Goal: Transaction & Acquisition: Purchase product/service

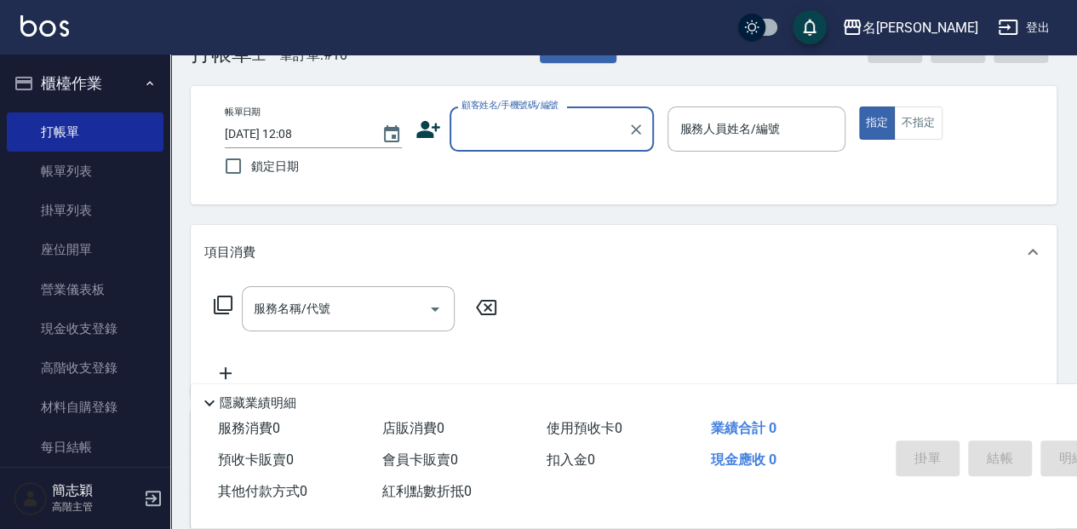
scroll to position [56, 0]
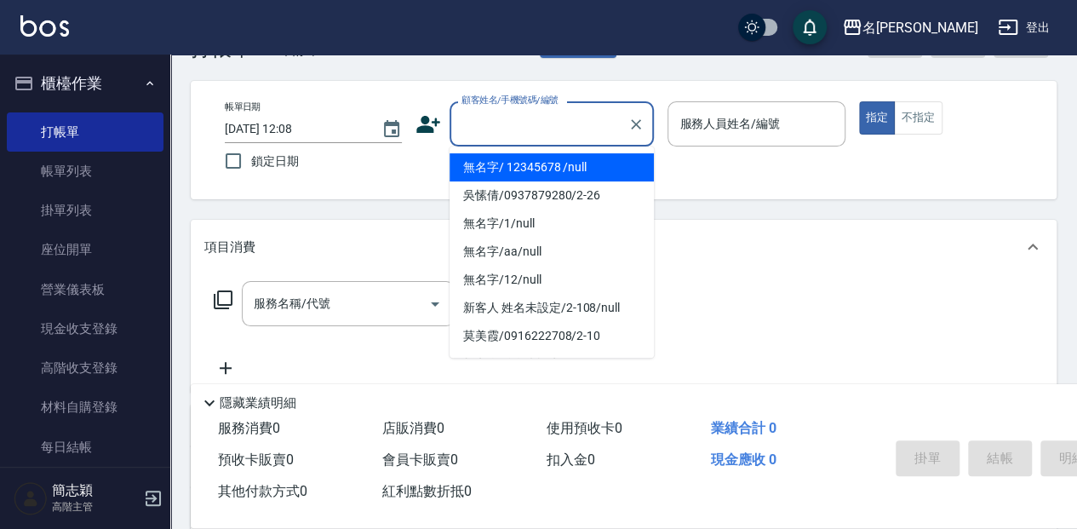
click at [576, 127] on input "顧客姓名/手機號碼/編號" at bounding box center [538, 124] width 163 height 30
click at [570, 169] on li "無名字/ 12345678 /null" at bounding box center [552, 167] width 204 height 28
type input "無名字/ 12345678 /null"
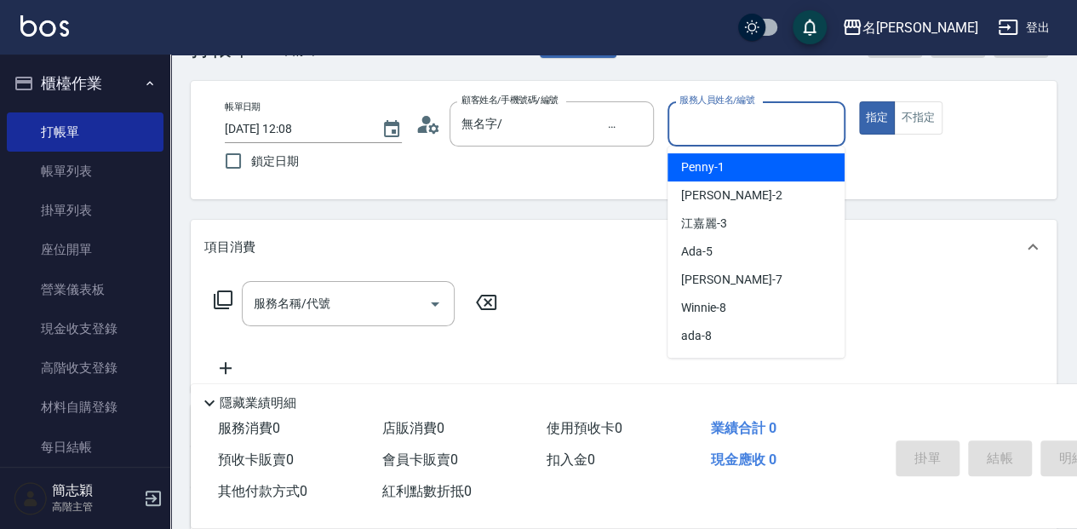
click at [771, 126] on input "服務人員姓名/編號" at bounding box center [756, 124] width 162 height 30
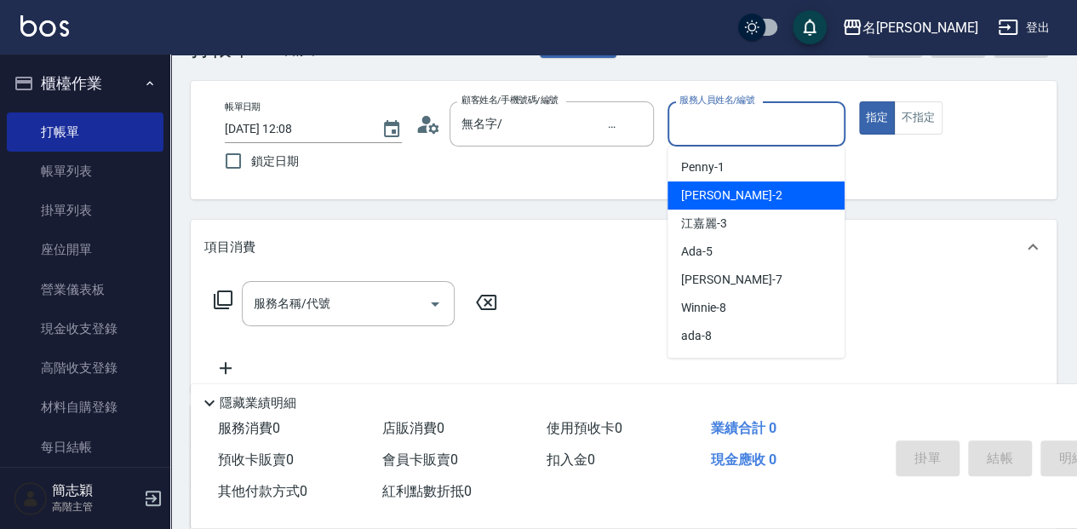
click at [737, 192] on div "[PERSON_NAME] -2" at bounding box center [756, 195] width 177 height 28
type input "[PERSON_NAME]-2"
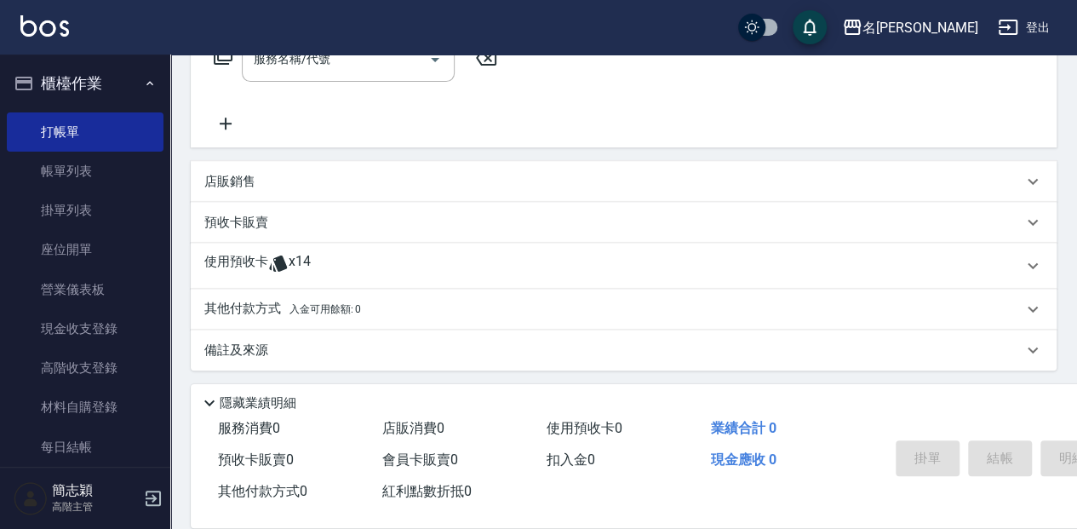
scroll to position [303, 0]
click at [228, 170] on p "店販銷售" at bounding box center [229, 179] width 51 height 18
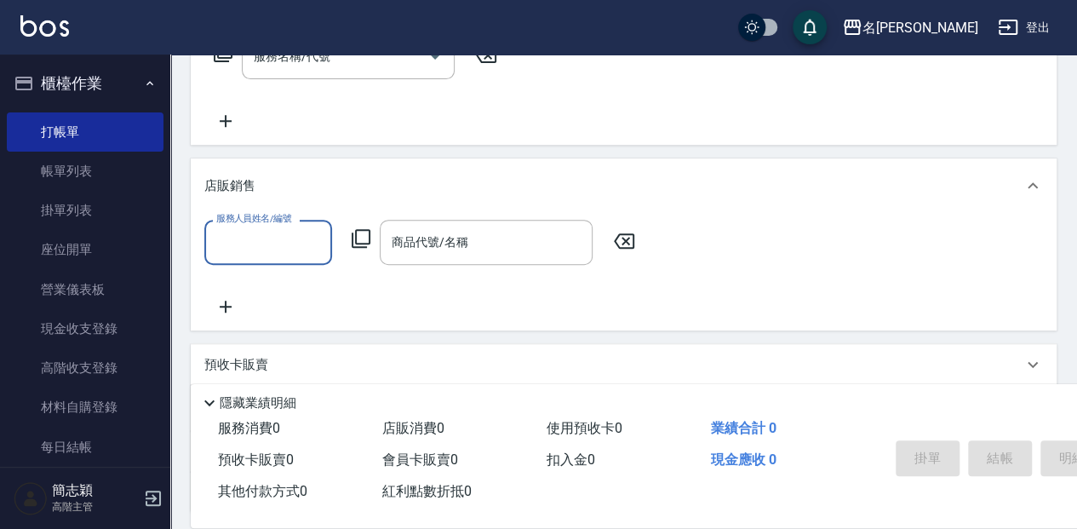
scroll to position [0, 0]
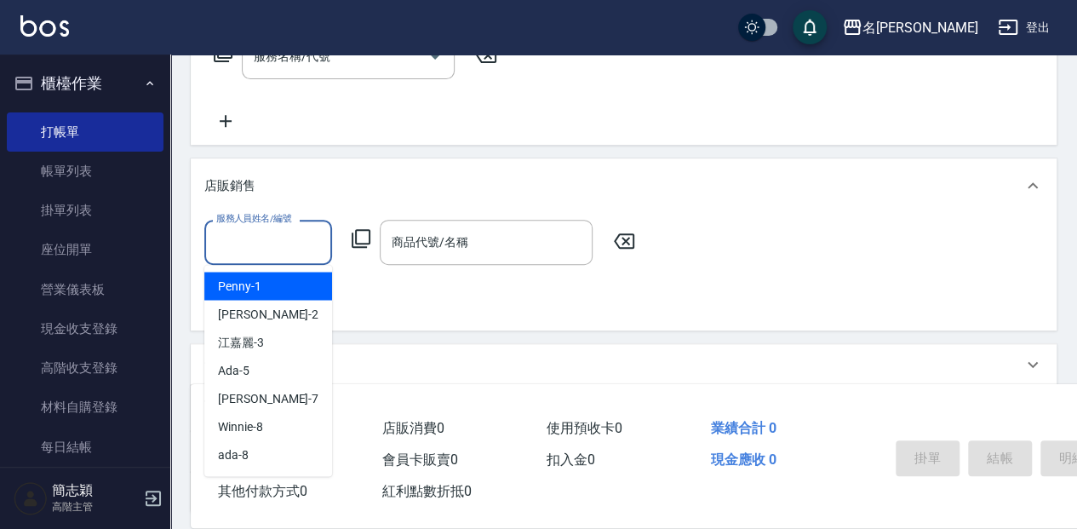
click at [289, 245] on input "服務人員姓名/編號" at bounding box center [268, 242] width 112 height 30
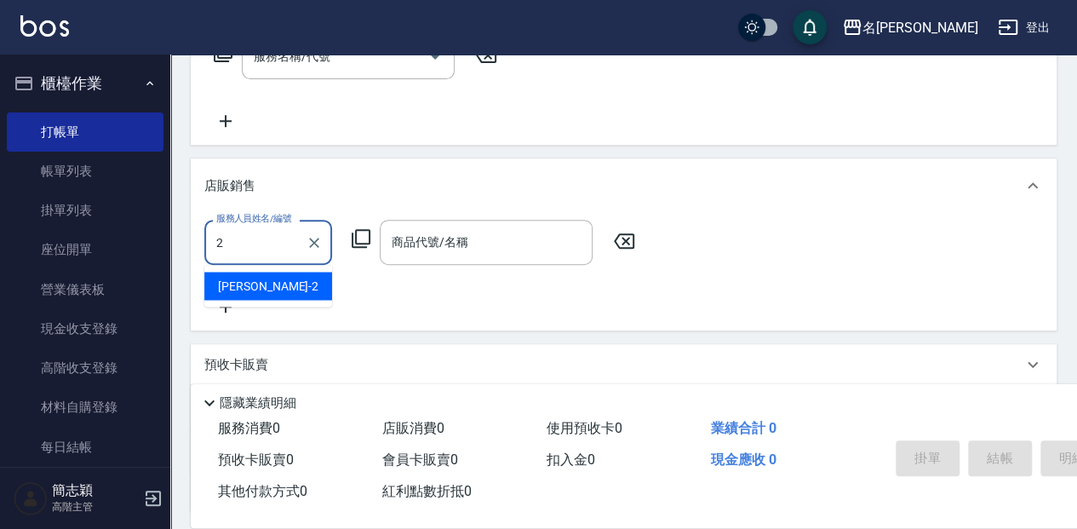
click at [272, 293] on div "[PERSON_NAME] -2" at bounding box center [268, 286] width 128 height 28
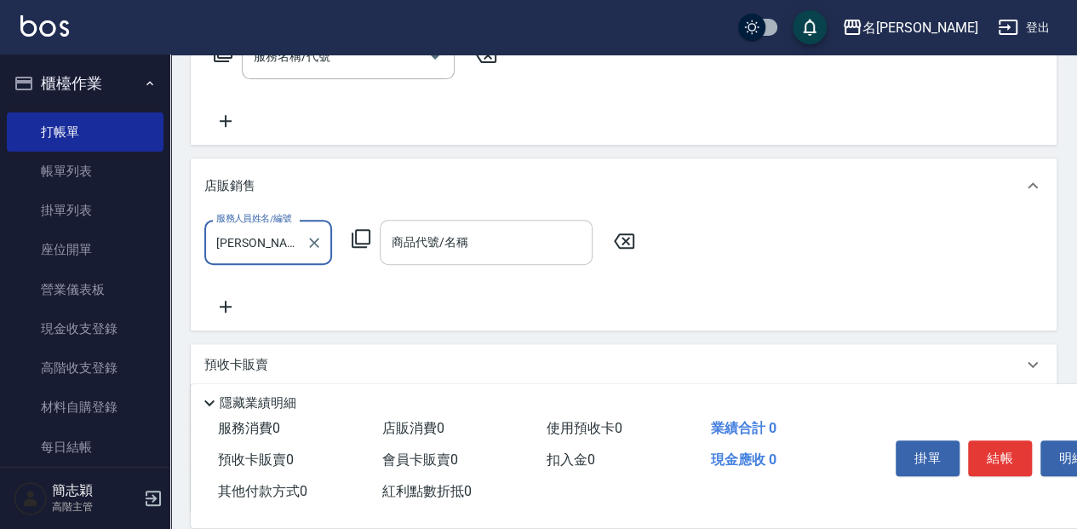
type input "[PERSON_NAME]-2"
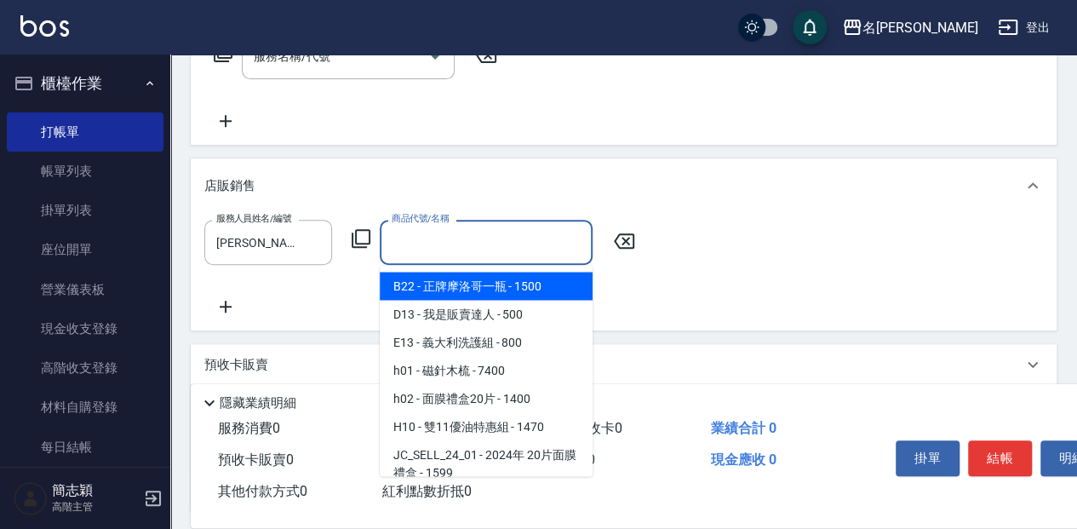
click at [512, 244] on input "商品代號/名稱" at bounding box center [486, 242] width 198 height 30
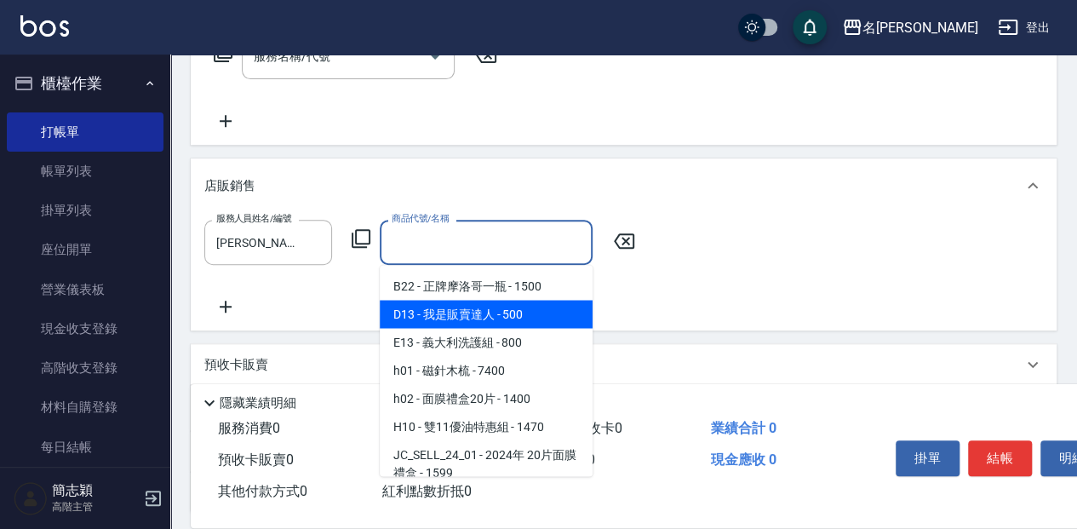
drag, startPoint x: 509, startPoint y: 309, endPoint x: 561, endPoint y: 283, distance: 58.3
click at [510, 309] on span "D13 - 我是販賣達人 - 500" at bounding box center [486, 314] width 213 height 28
type input "我是販賣達人"
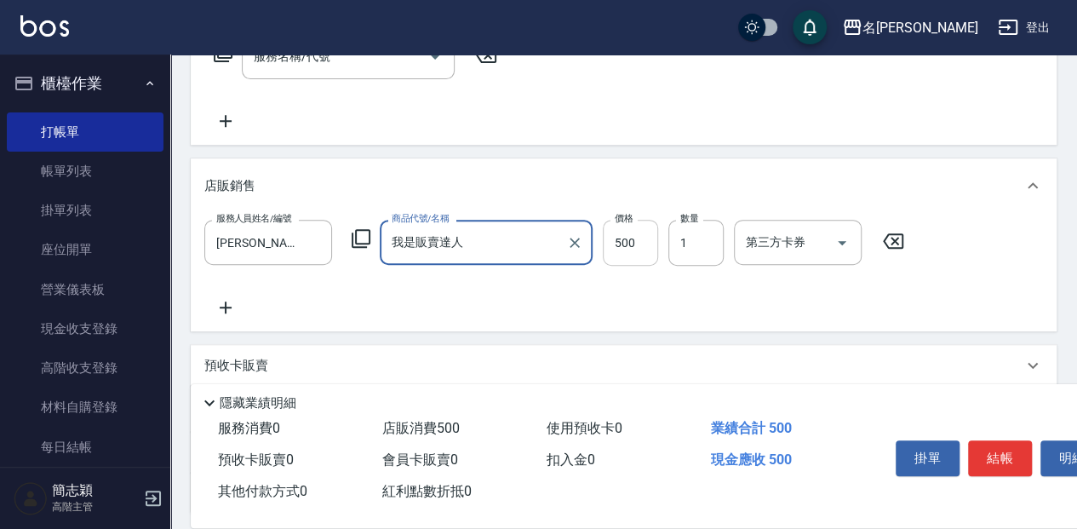
click at [630, 242] on input "500" at bounding box center [630, 243] width 55 height 46
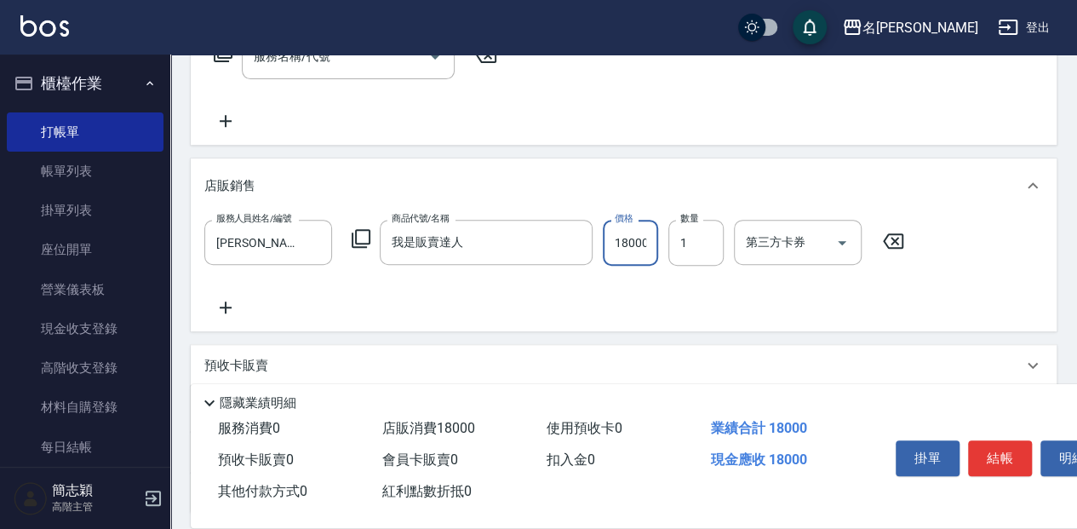
click at [647, 238] on input "18000" at bounding box center [630, 243] width 55 height 46
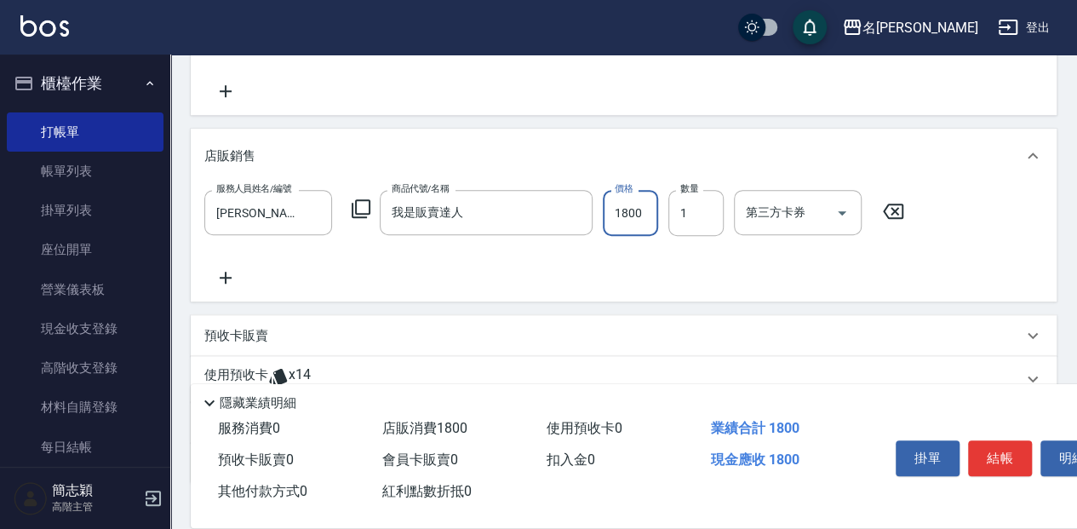
scroll to position [360, 0]
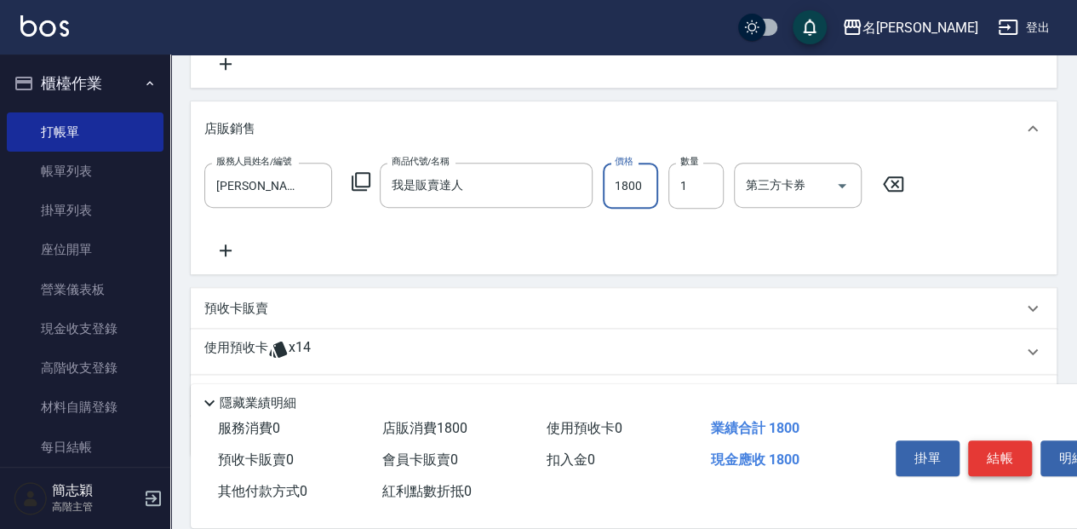
type input "1800"
click at [993, 450] on button "結帳" at bounding box center [1000, 458] width 64 height 36
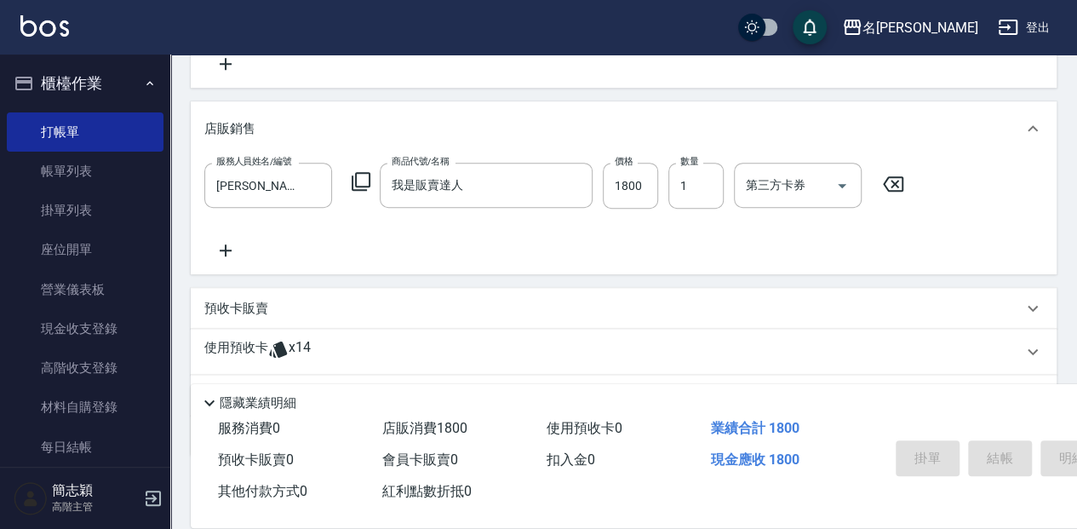
type input "[DATE] 15:06"
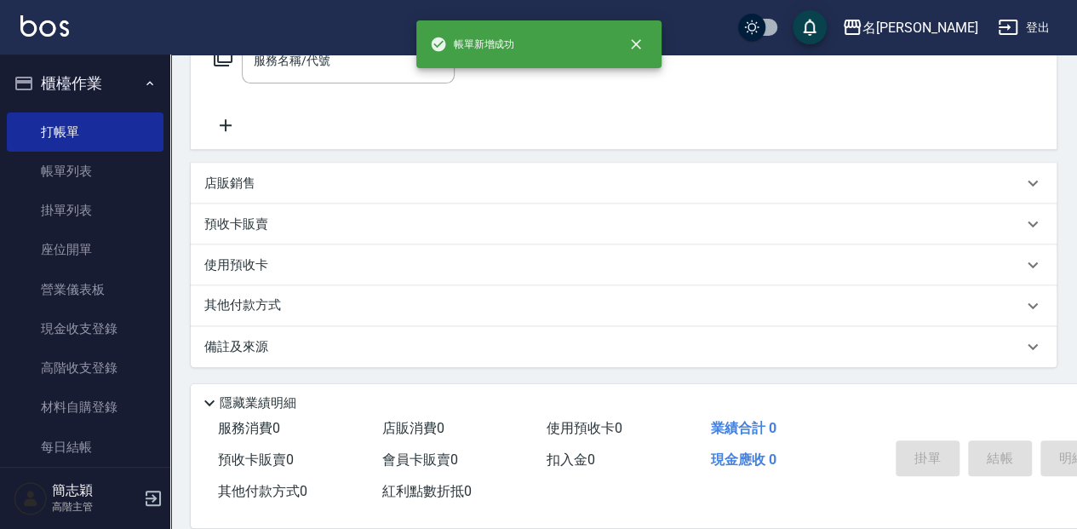
scroll to position [0, 0]
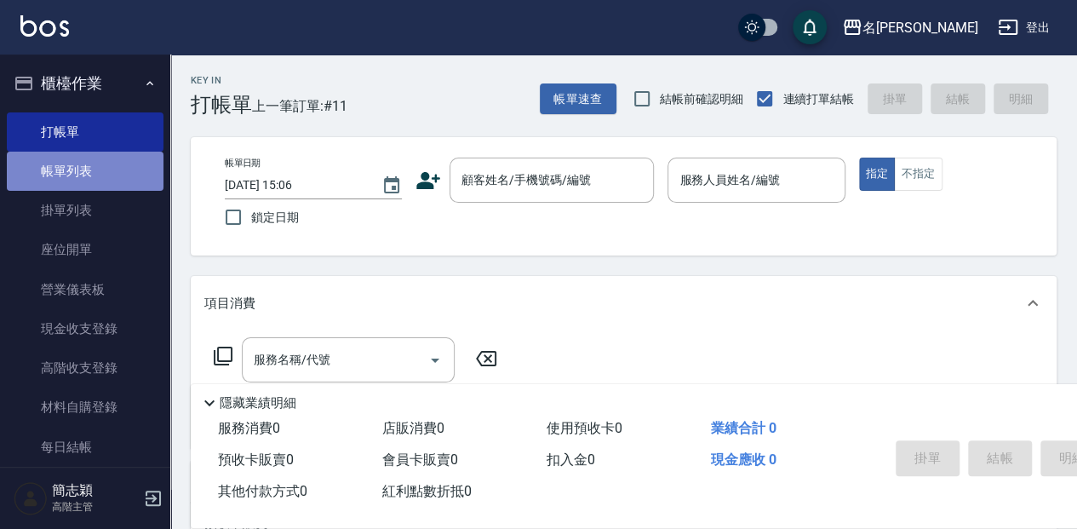
click at [112, 175] on link "帳單列表" at bounding box center [85, 171] width 157 height 39
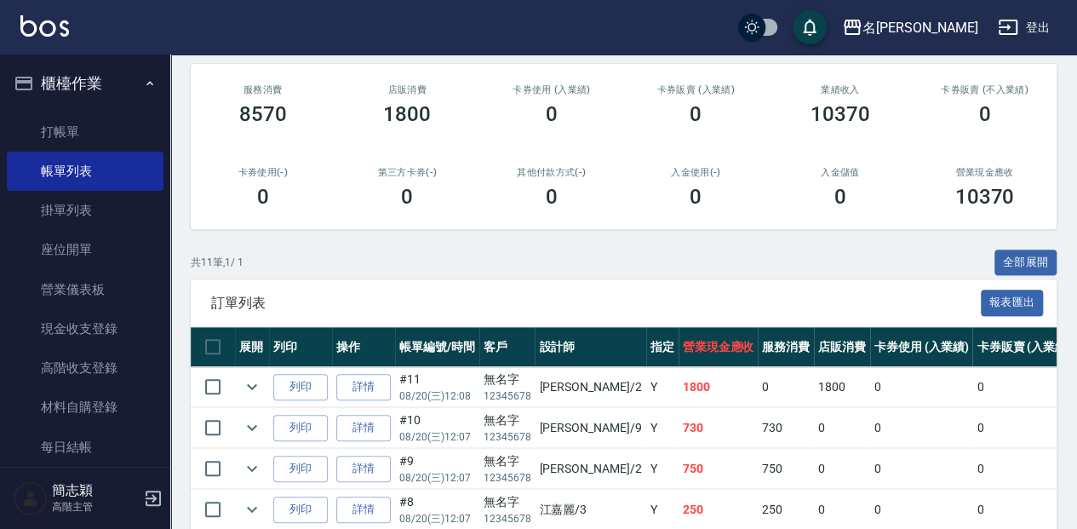
scroll to position [226, 0]
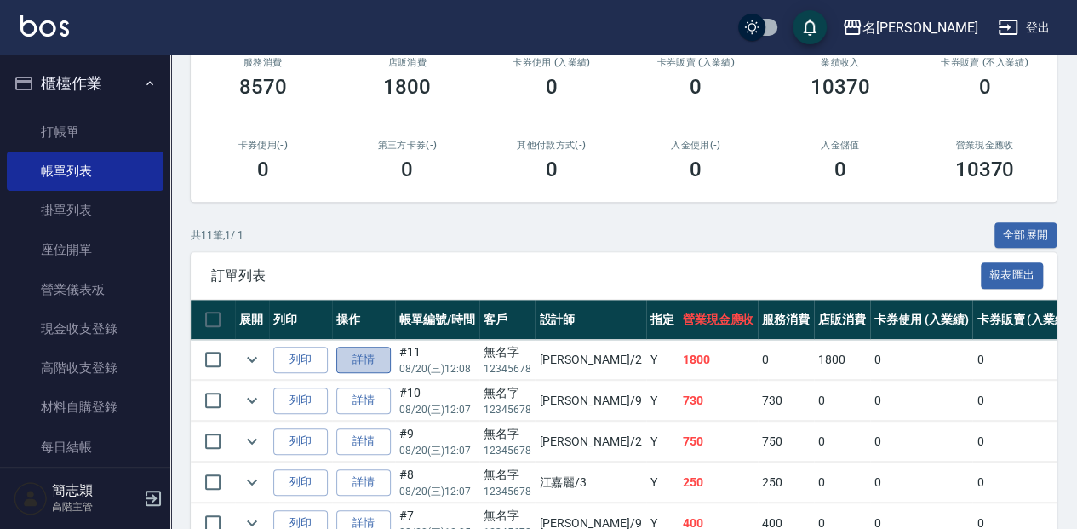
click at [370, 354] on link "詳情" at bounding box center [363, 360] width 54 height 26
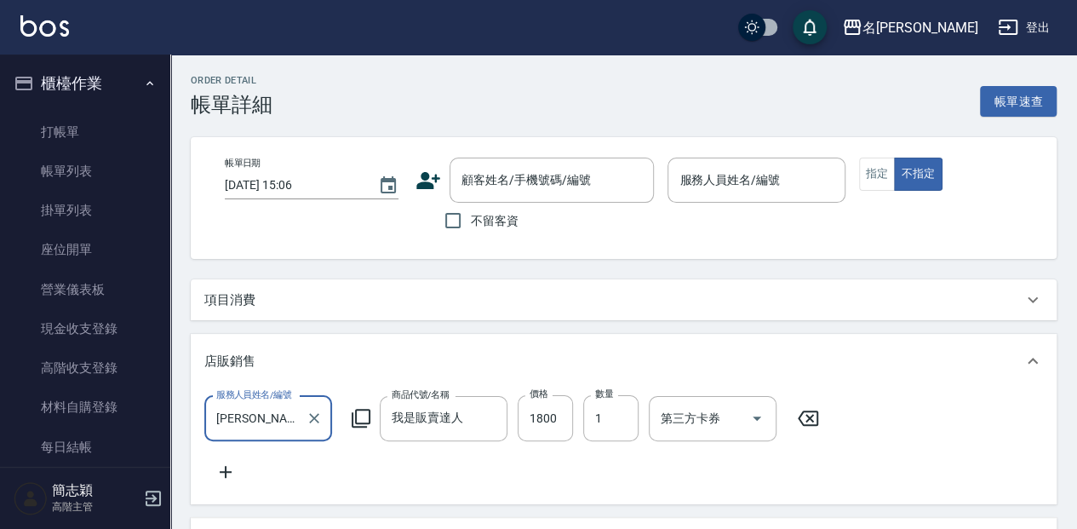
type input "[DATE] 12:08"
type input "[PERSON_NAME]-2"
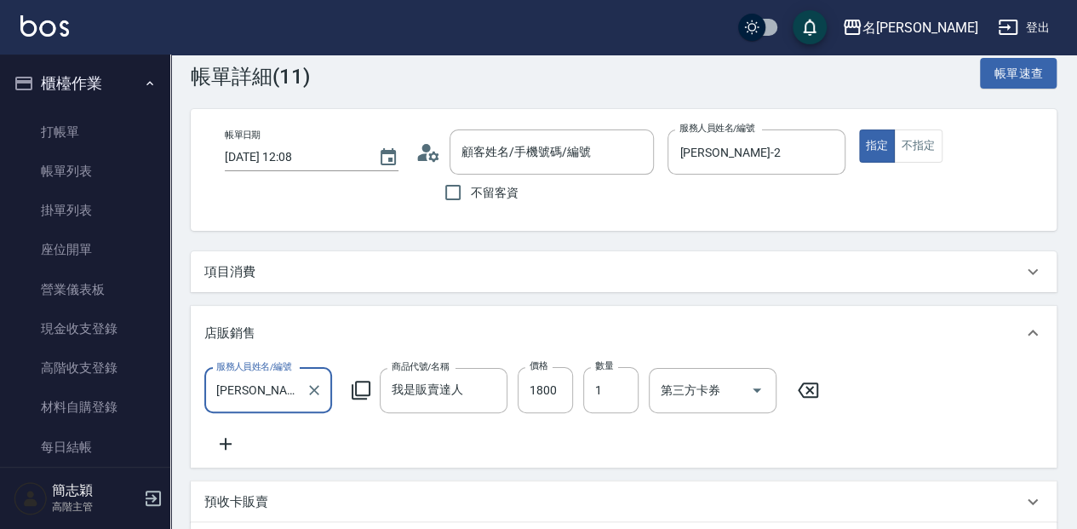
type input "無名字/ 12345678 /null"
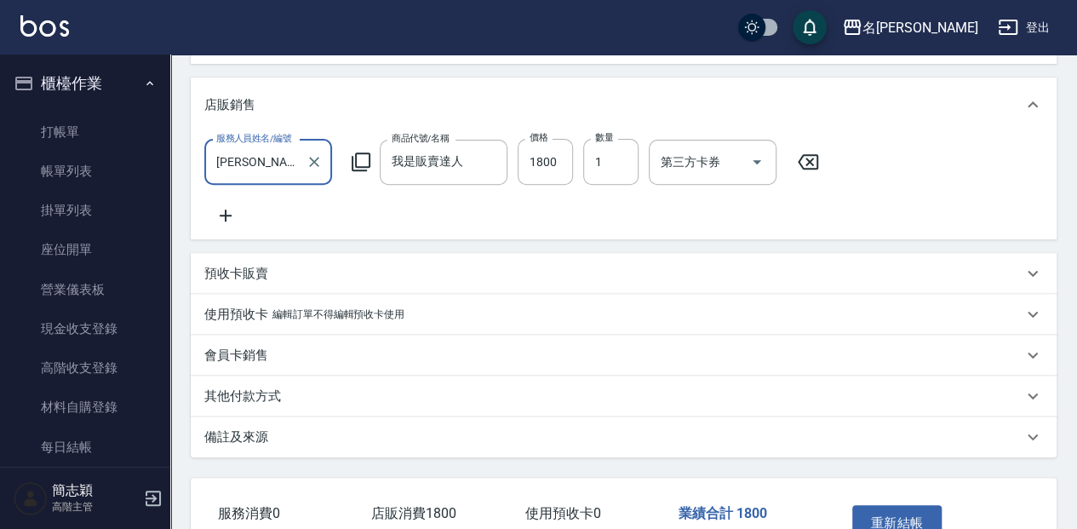
scroll to position [284, 0]
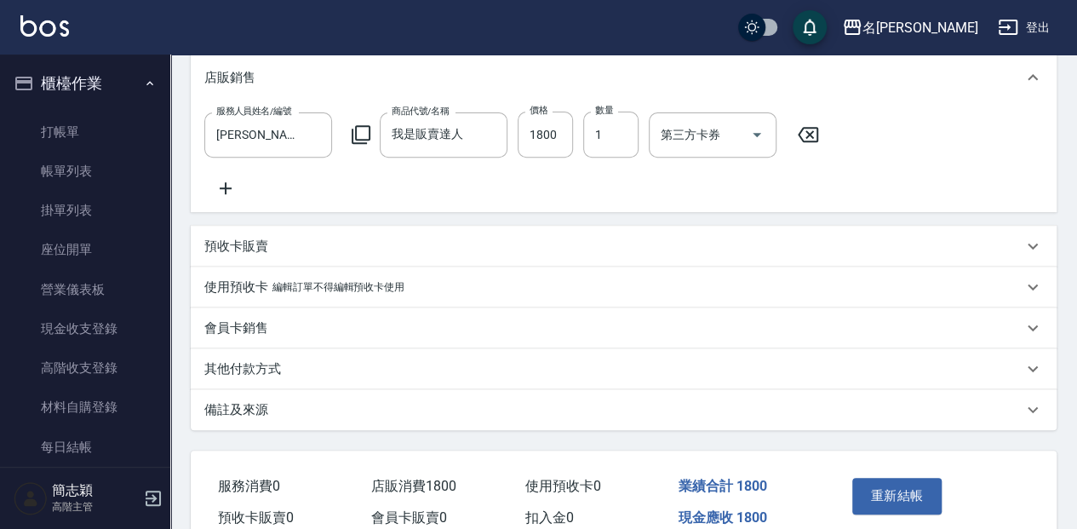
click at [272, 387] on div "其他付款方式" at bounding box center [624, 368] width 866 height 41
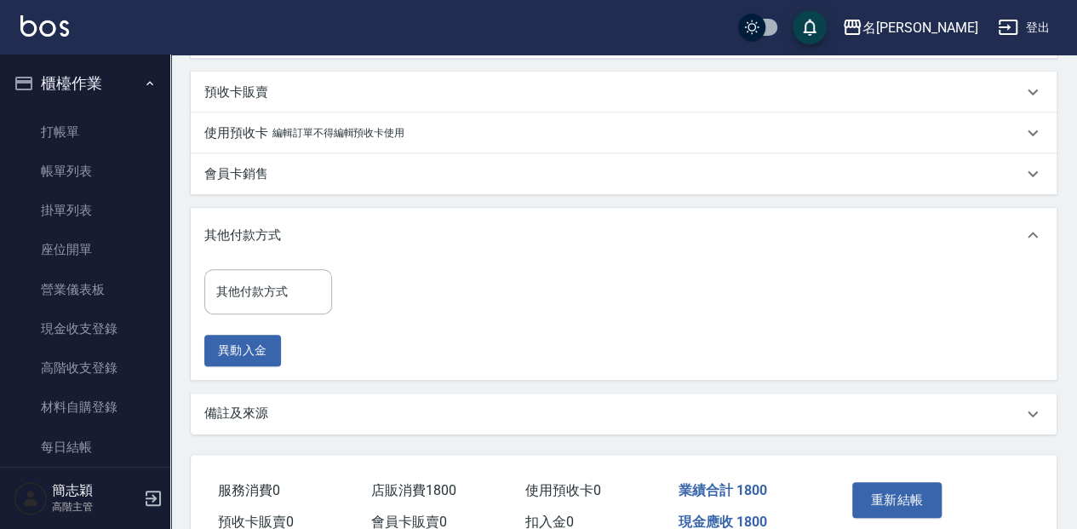
scroll to position [511, 0]
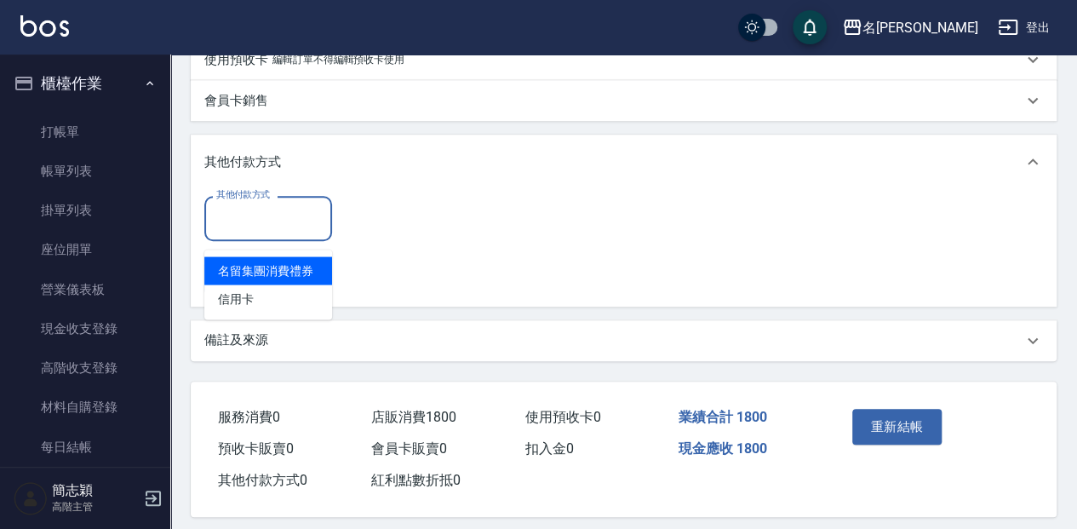
click at [255, 223] on input "其他付款方式" at bounding box center [268, 219] width 112 height 30
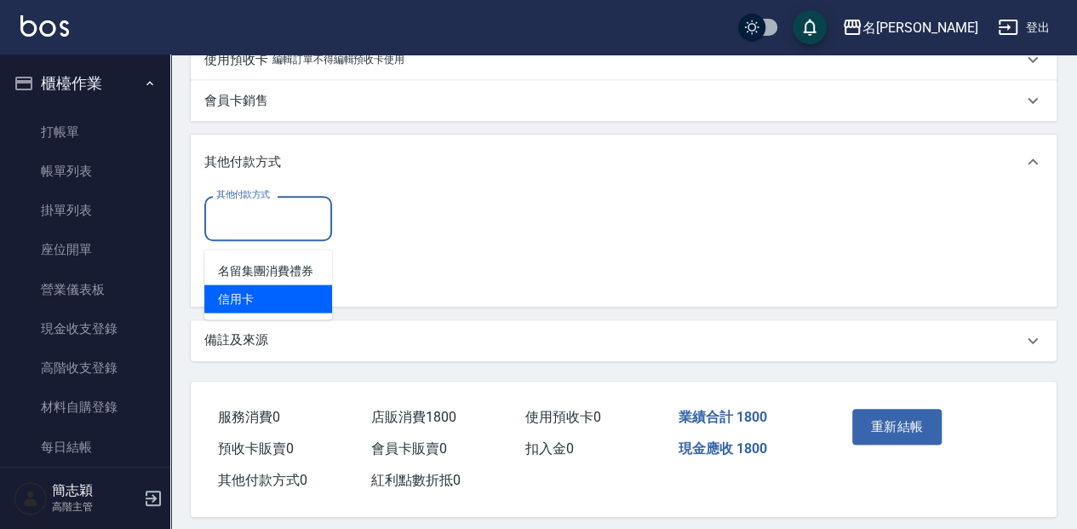
click at [245, 298] on span "信用卡" at bounding box center [268, 298] width 128 height 28
type input "信用卡"
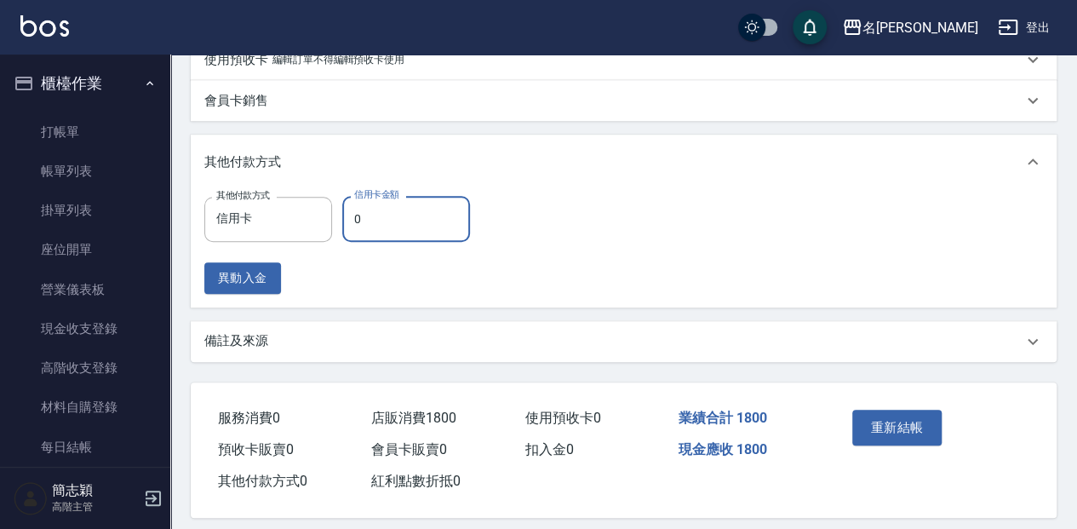
click at [381, 223] on input "0" at bounding box center [406, 219] width 128 height 46
type input "1800"
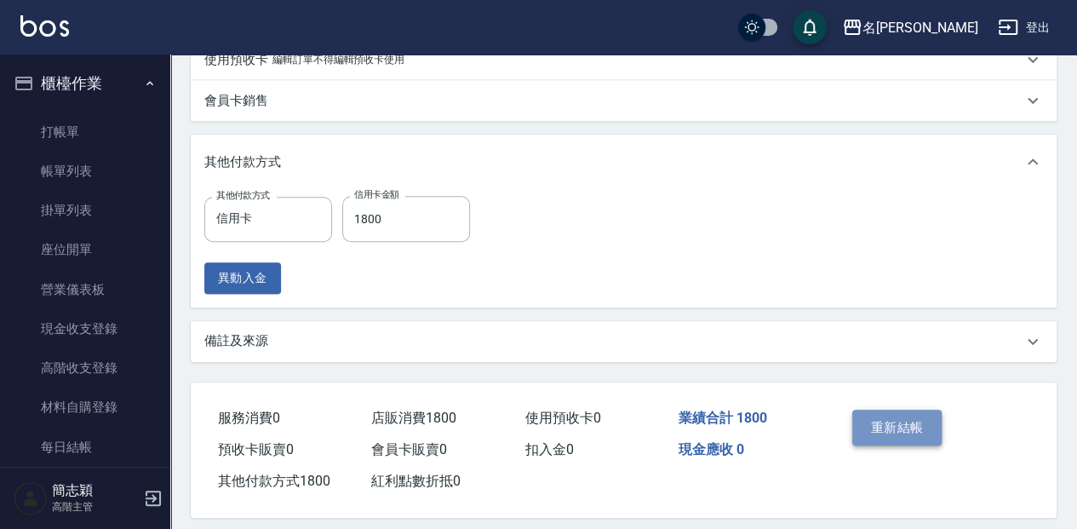
click at [905, 435] on button "重新結帳" at bounding box center [897, 428] width 90 height 36
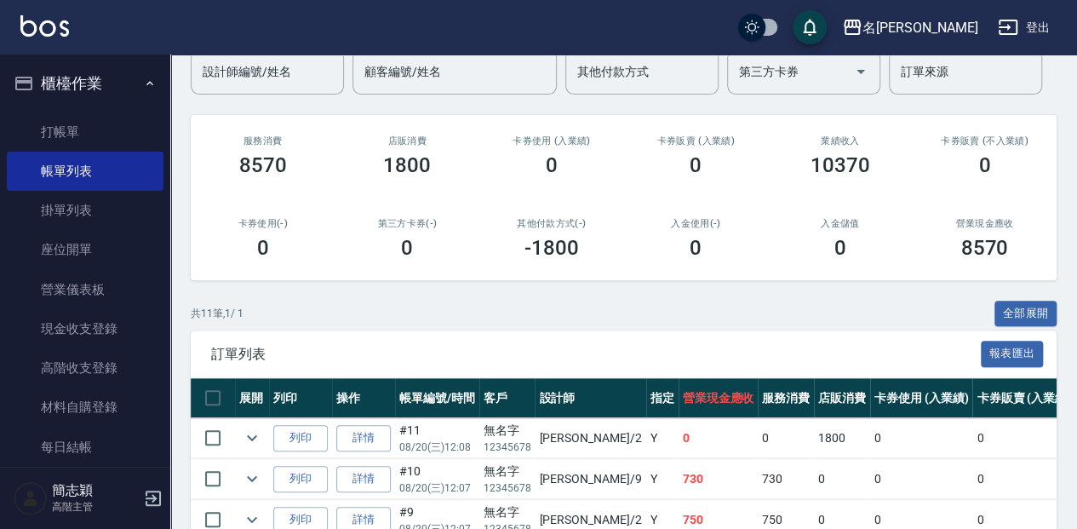
scroll to position [170, 0]
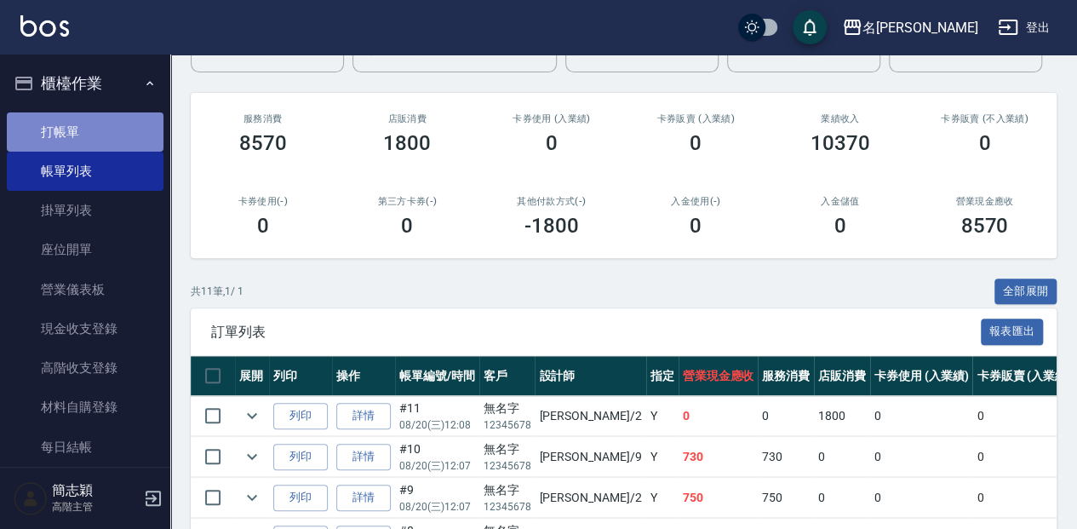
click at [94, 134] on link "打帳單" at bounding box center [85, 131] width 157 height 39
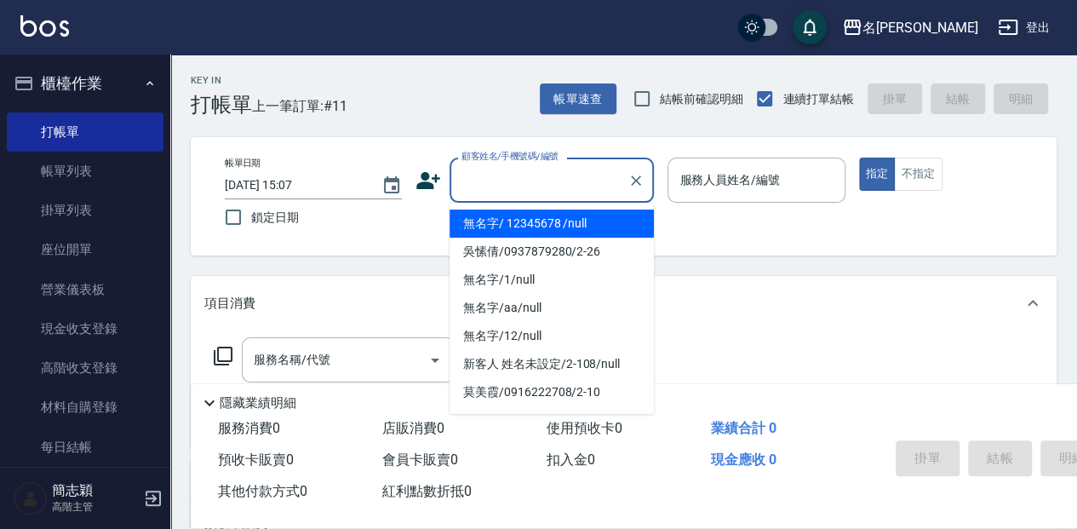
click at [536, 175] on input "顧客姓名/手機號碼/編號" at bounding box center [538, 180] width 163 height 30
click at [542, 218] on li "無名字/ 12345678 /null" at bounding box center [552, 223] width 204 height 28
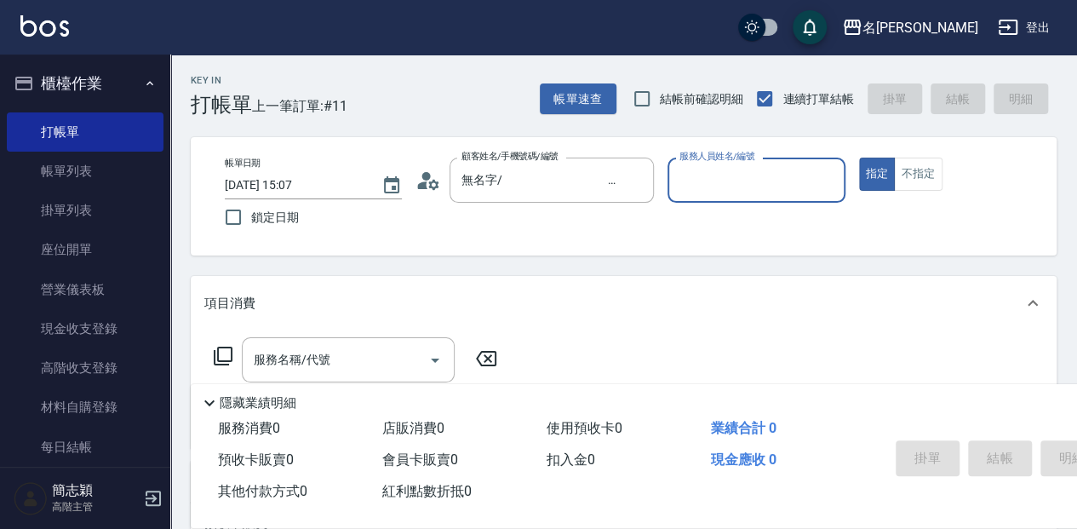
type input "無名字/ 12345678 /null"
click at [780, 172] on input "服務人員姓名/編號" at bounding box center [756, 180] width 162 height 30
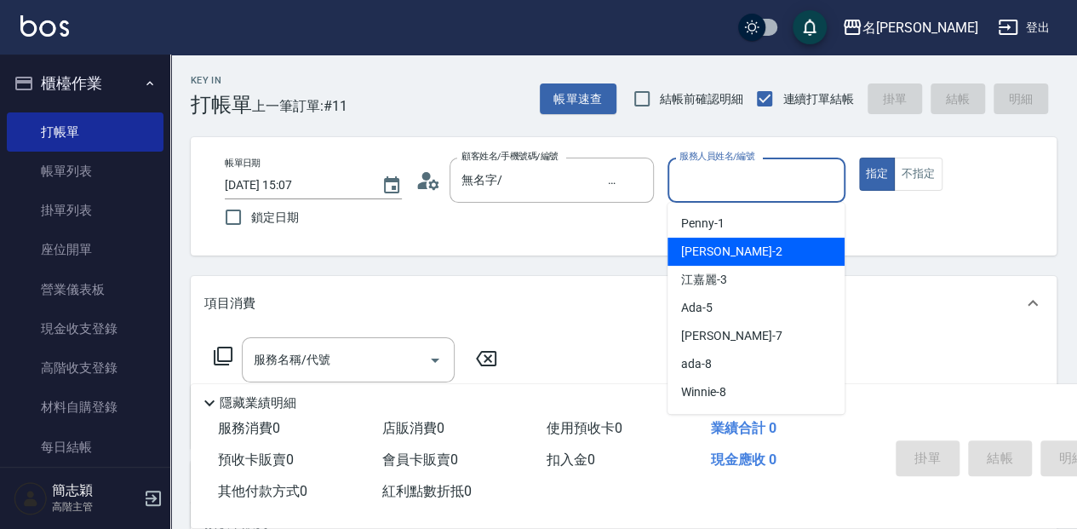
click at [765, 257] on div "[PERSON_NAME] -2" at bounding box center [756, 252] width 177 height 28
type input "[PERSON_NAME]-2"
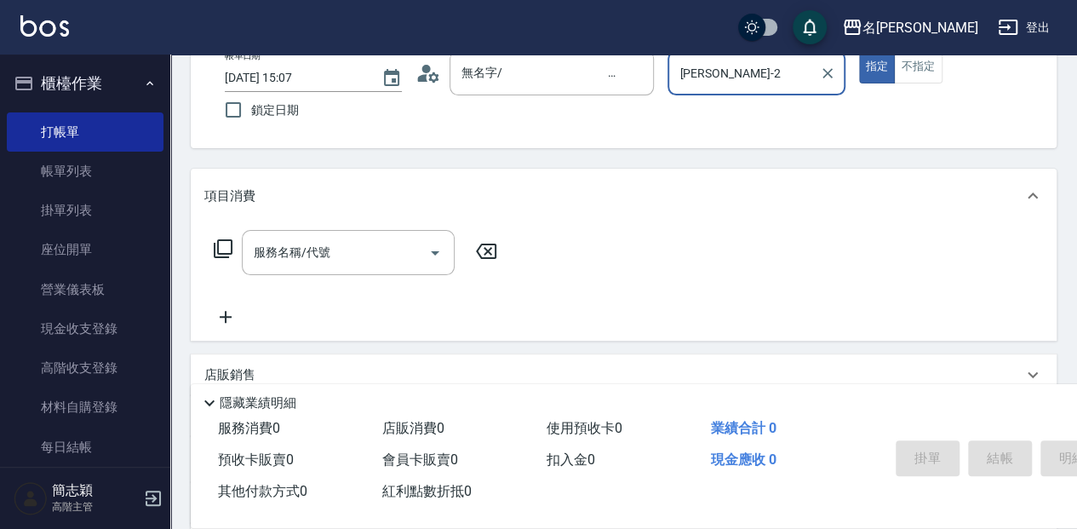
scroll to position [113, 0]
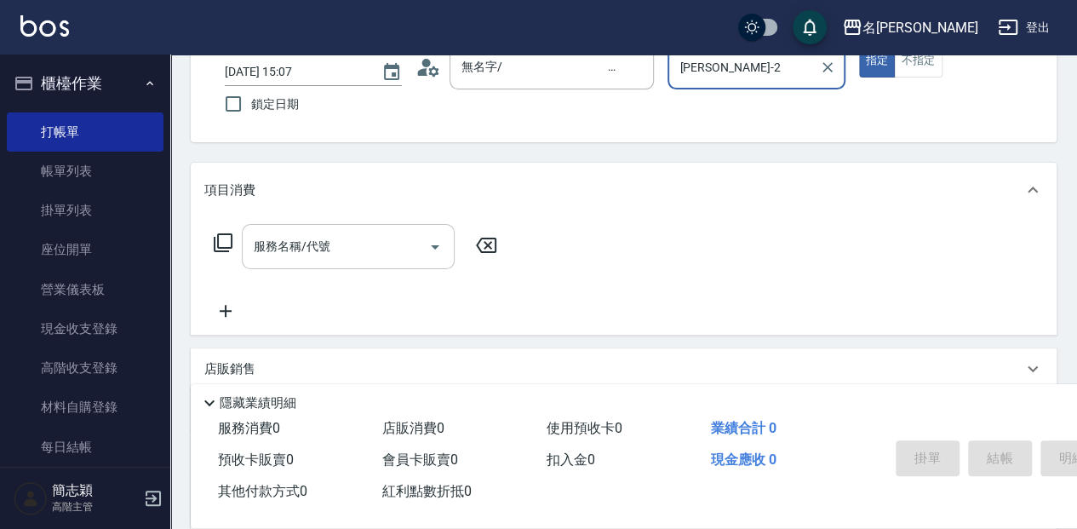
click at [375, 237] on input "服務名稱/代號" at bounding box center [335, 247] width 172 height 30
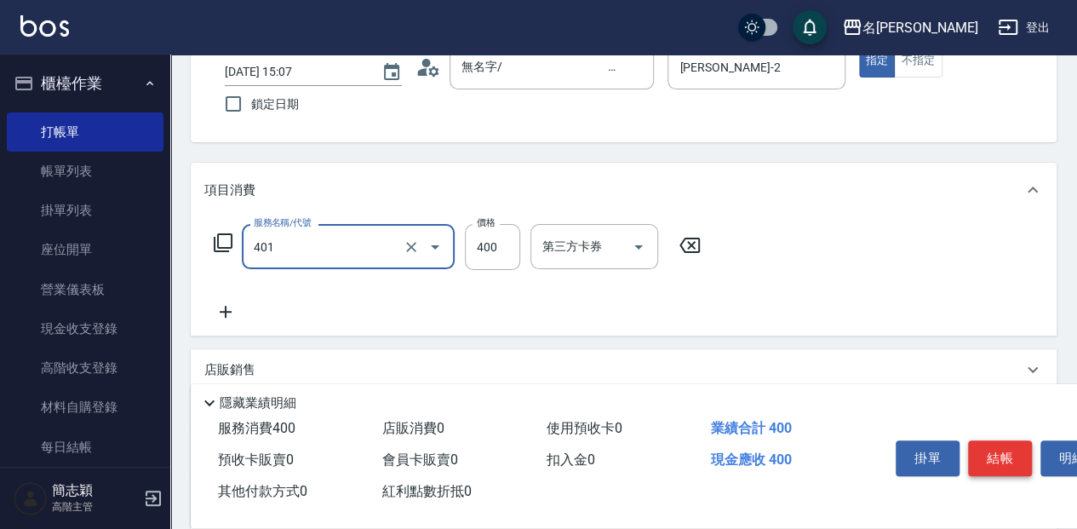
type input "剪髮(400)(401)"
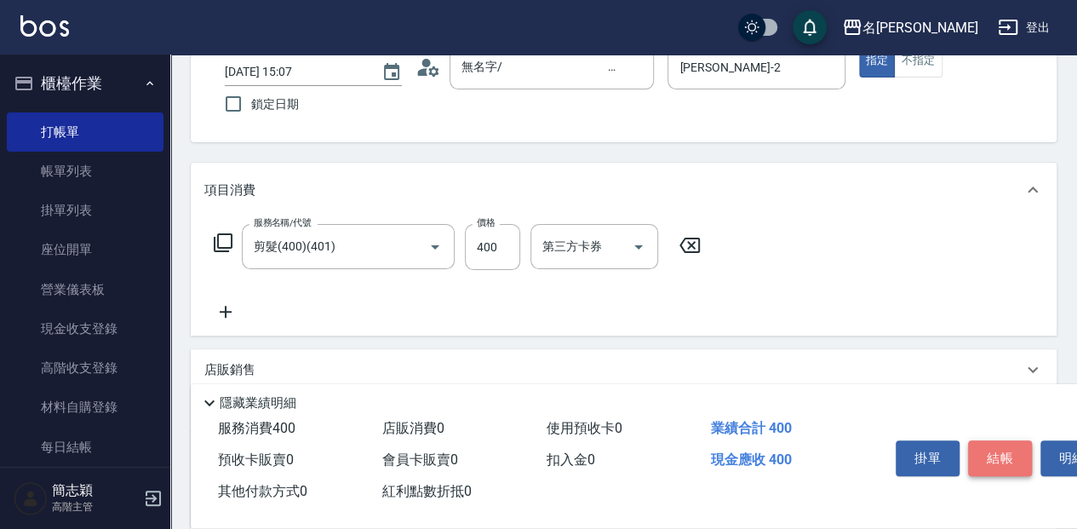
click at [1002, 457] on button "結帳" at bounding box center [1000, 458] width 64 height 36
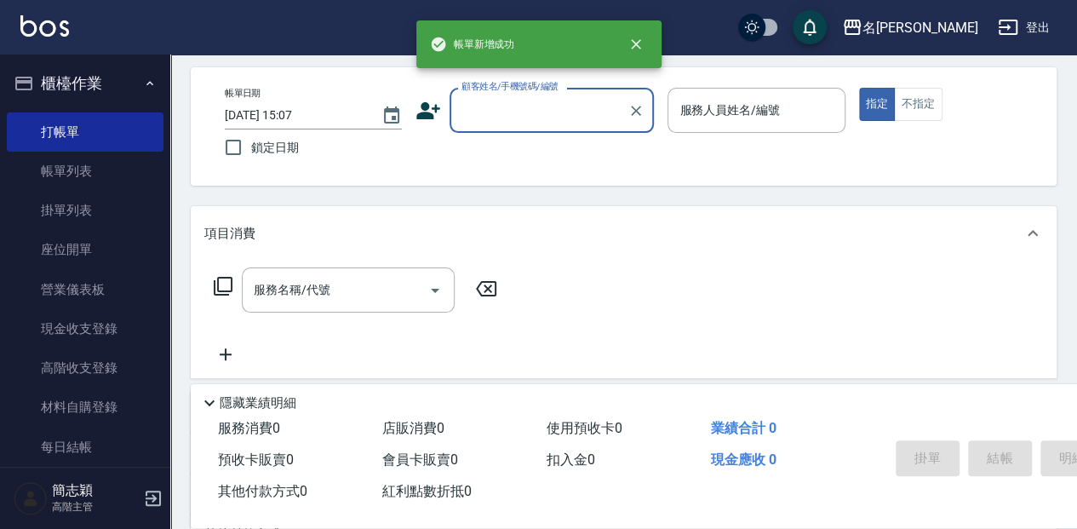
scroll to position [0, 0]
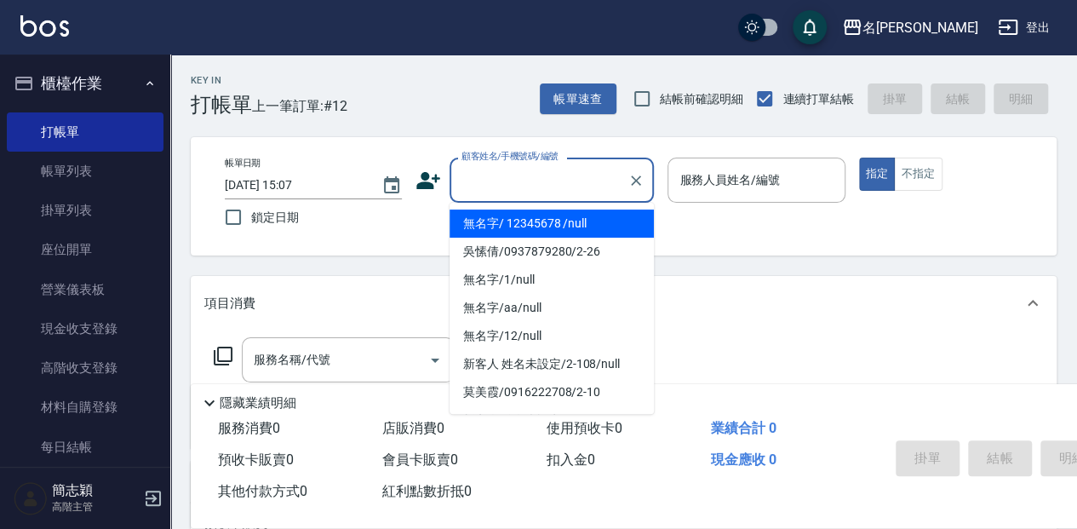
click at [576, 172] on input "顧客姓名/手機號碼/編號" at bounding box center [538, 180] width 163 height 30
click at [577, 220] on li "無名字/ 12345678 /null" at bounding box center [552, 223] width 204 height 28
type input "無名字/ 12345678 /null"
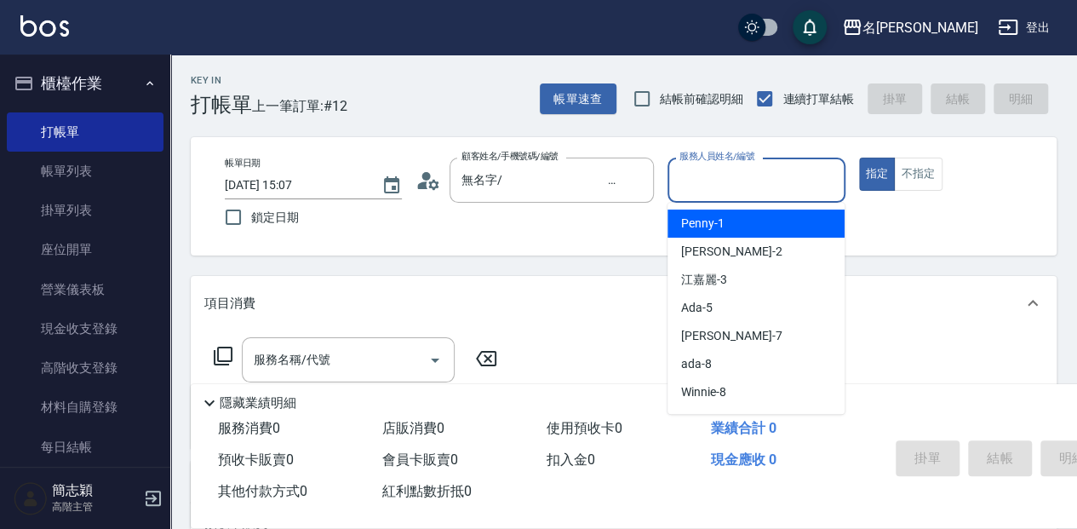
click at [751, 181] on input "服務人員姓名/編號" at bounding box center [756, 180] width 162 height 30
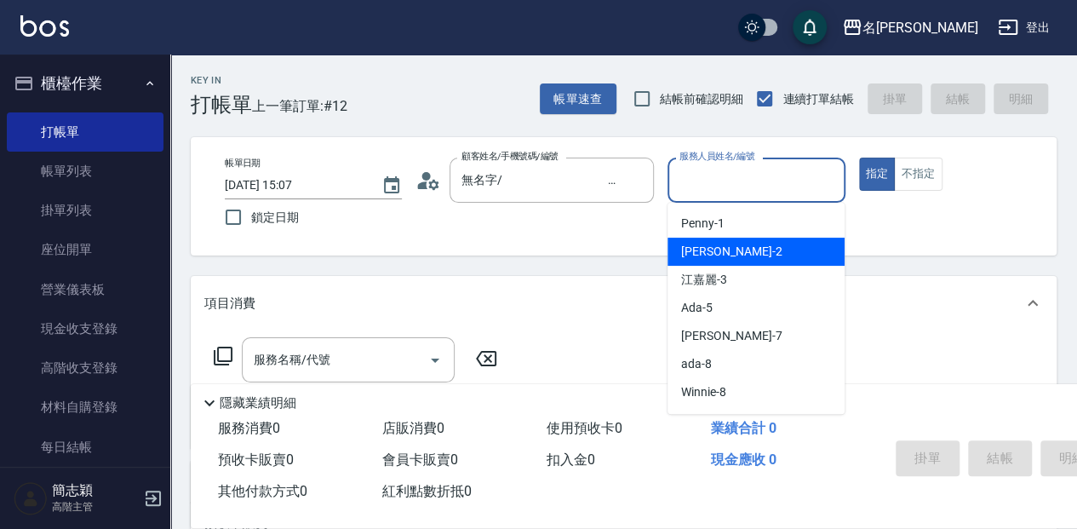
click at [742, 249] on div "[PERSON_NAME] -2" at bounding box center [756, 252] width 177 height 28
type input "[PERSON_NAME]-2"
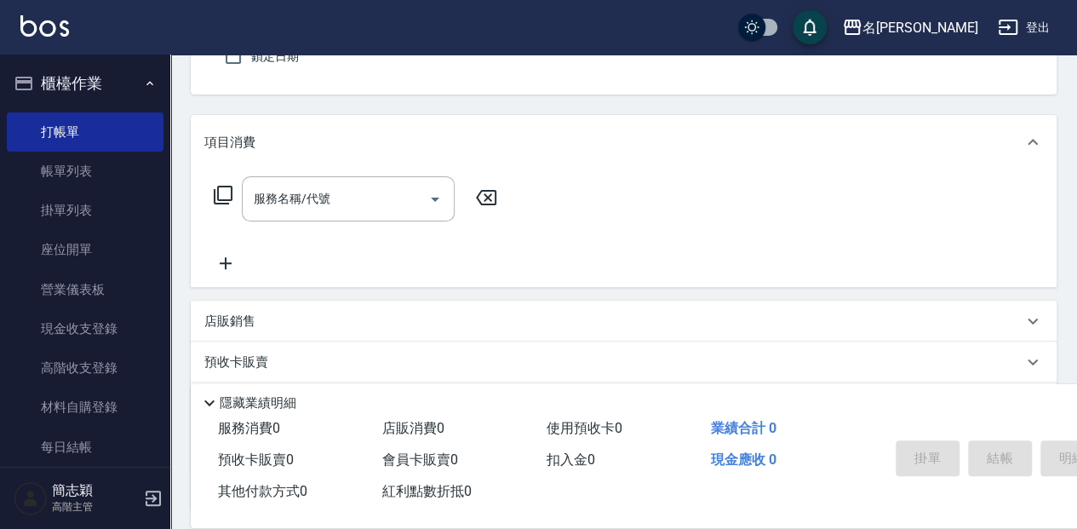
scroll to position [170, 0]
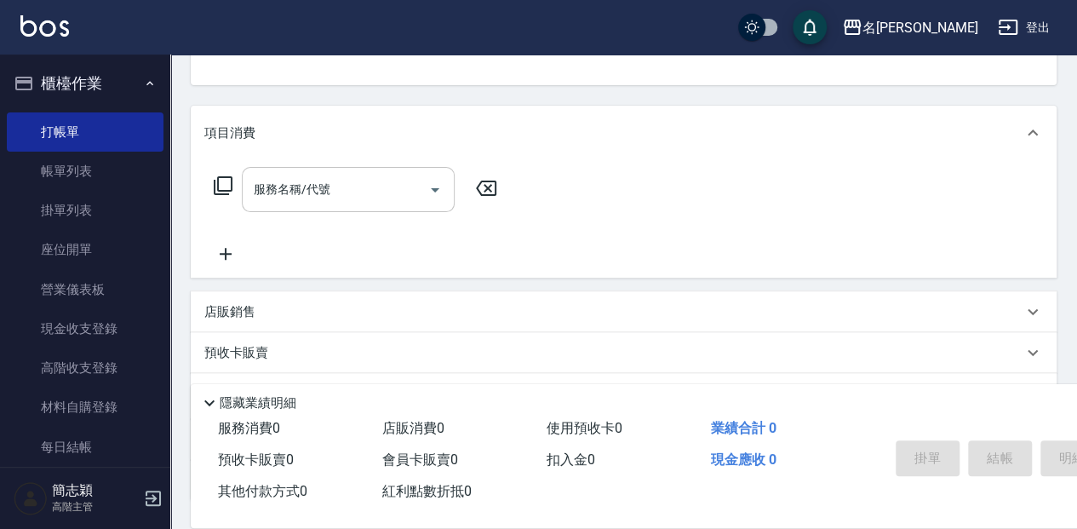
click at [363, 187] on input "服務名稱/代號" at bounding box center [335, 190] width 172 height 30
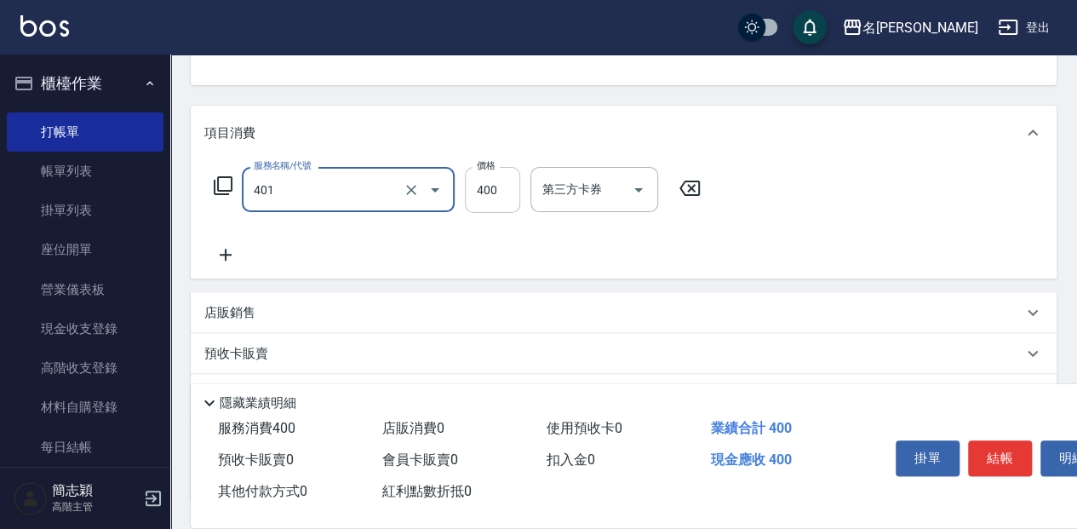
type input "剪髮(400)(401)"
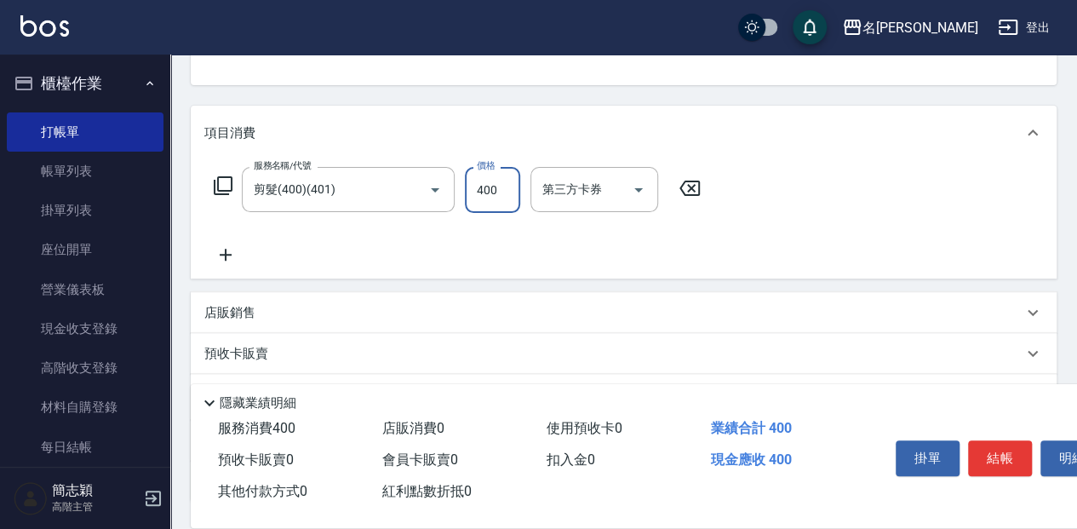
click at [490, 186] on input "400" at bounding box center [492, 190] width 55 height 46
type input "350"
click at [988, 444] on button "結帳" at bounding box center [1000, 458] width 64 height 36
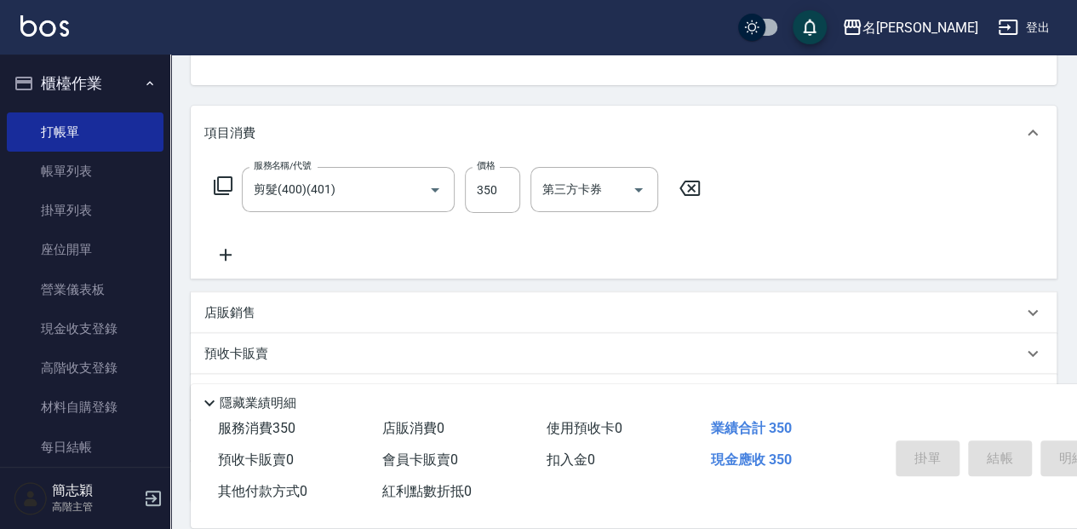
type input "[DATE] 15:08"
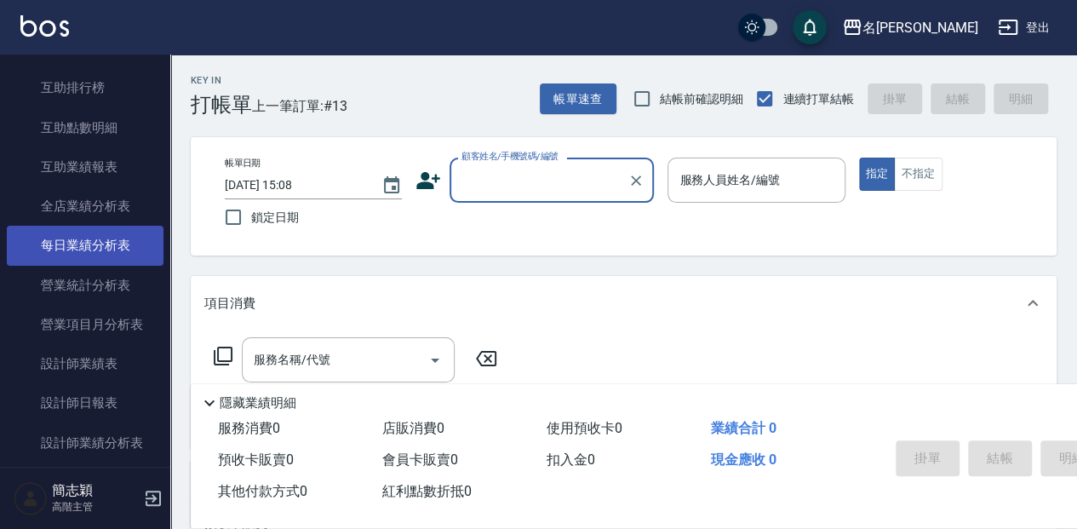
scroll to position [965, 0]
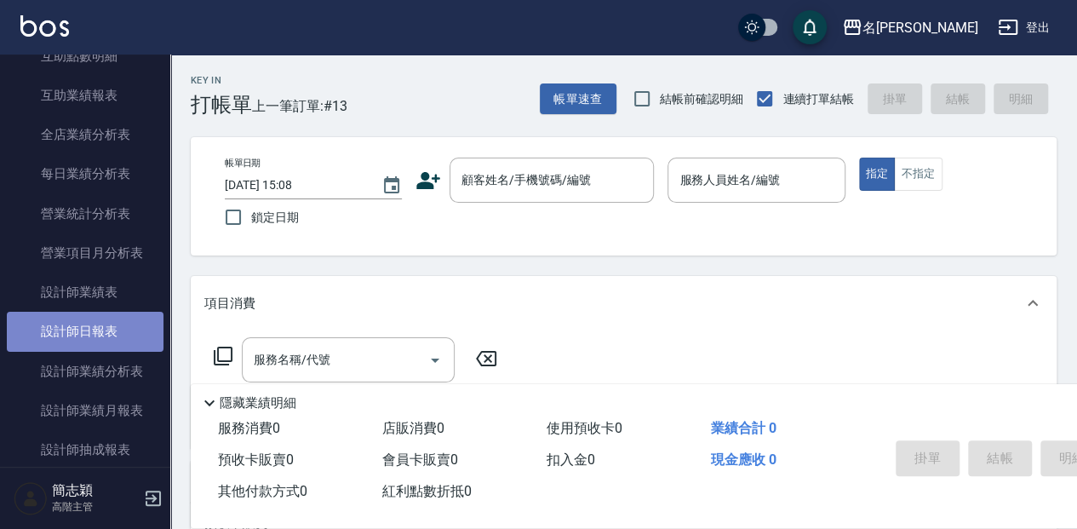
click at [136, 335] on link "設計師日報表" at bounding box center [85, 331] width 157 height 39
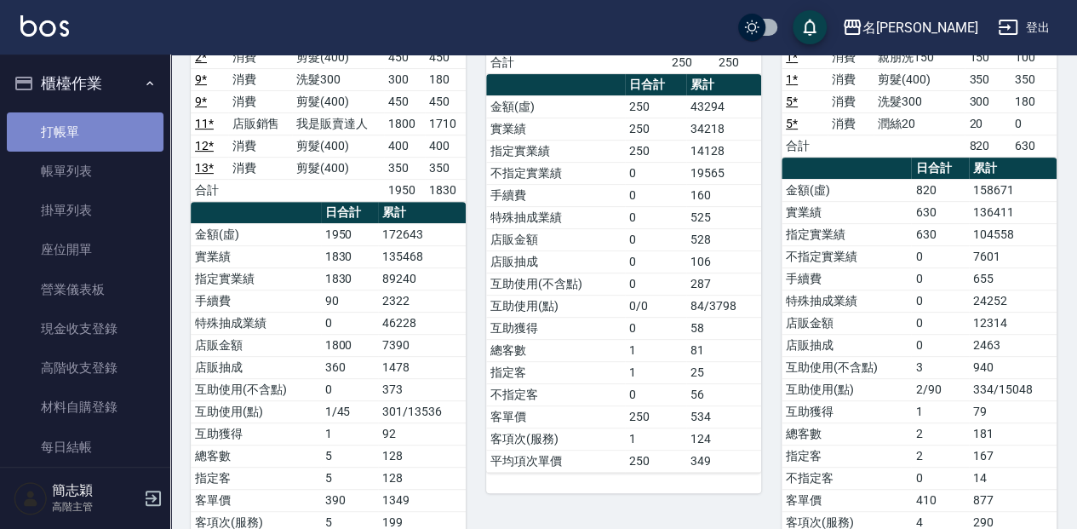
click at [104, 123] on link "打帳單" at bounding box center [85, 131] width 157 height 39
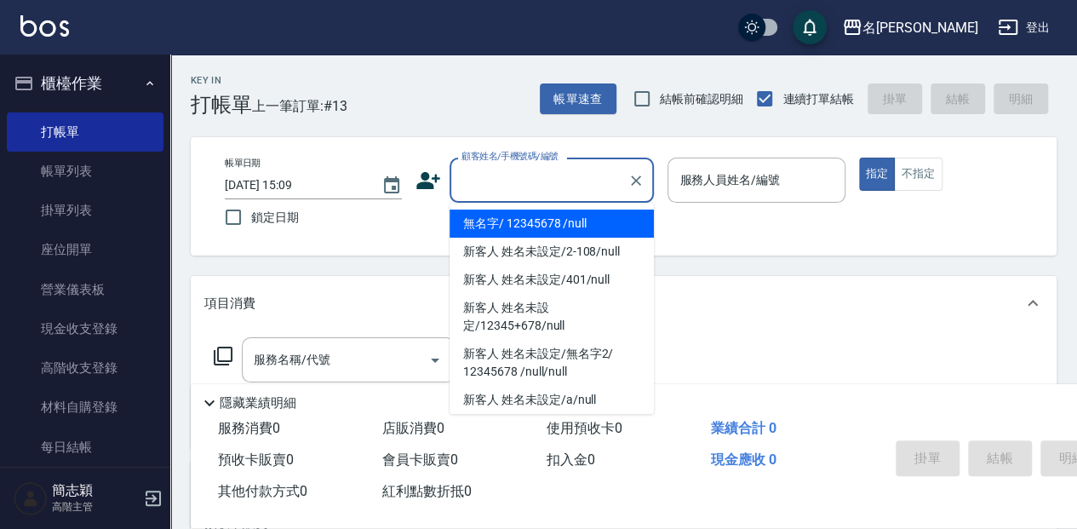
click at [480, 180] on input "顧客姓名/手機號碼/編號" at bounding box center [538, 180] width 163 height 30
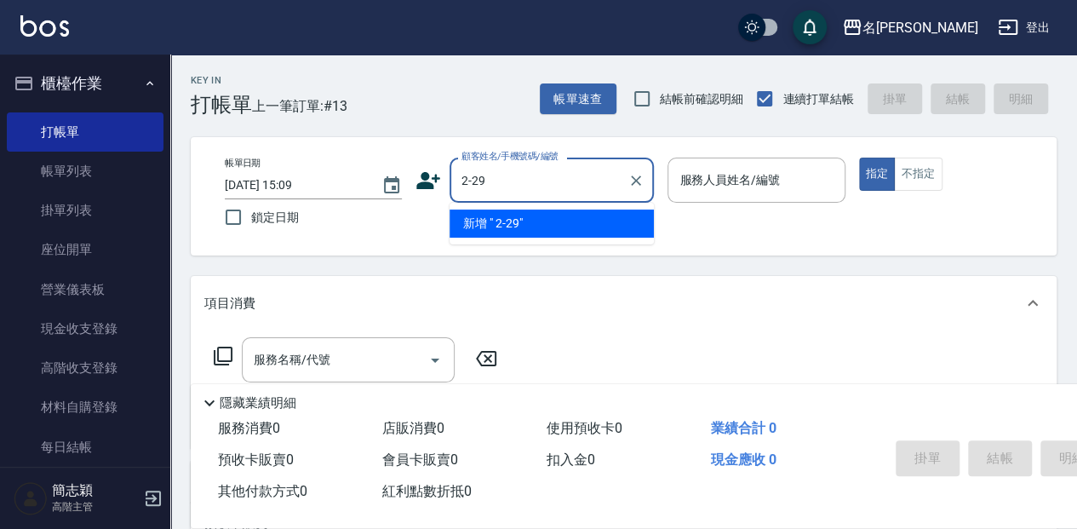
click at [502, 172] on input "2-29" at bounding box center [538, 180] width 163 height 30
type input "2"
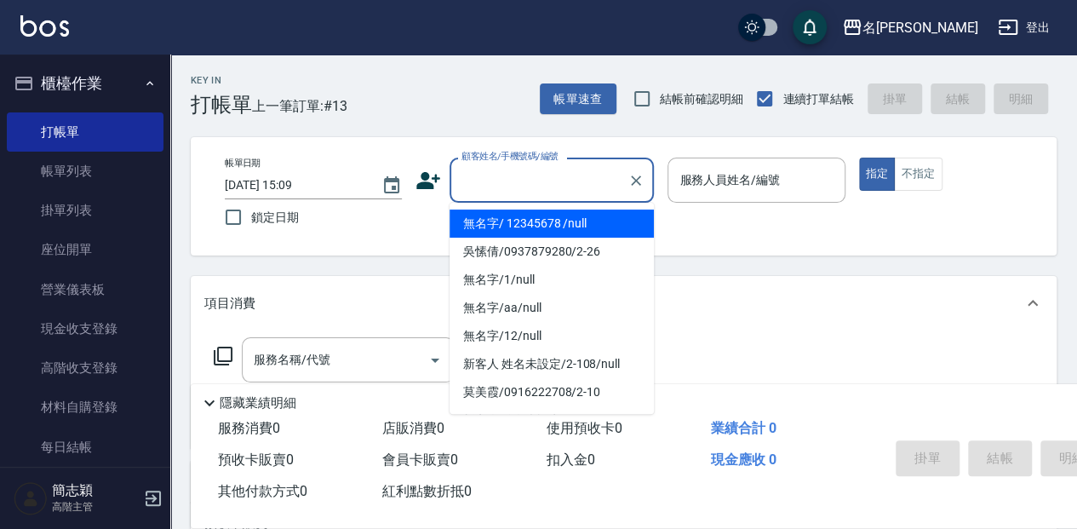
click at [577, 220] on li "無名字/ 12345678 /null" at bounding box center [552, 223] width 204 height 28
type input "無名字/ 12345678 /null"
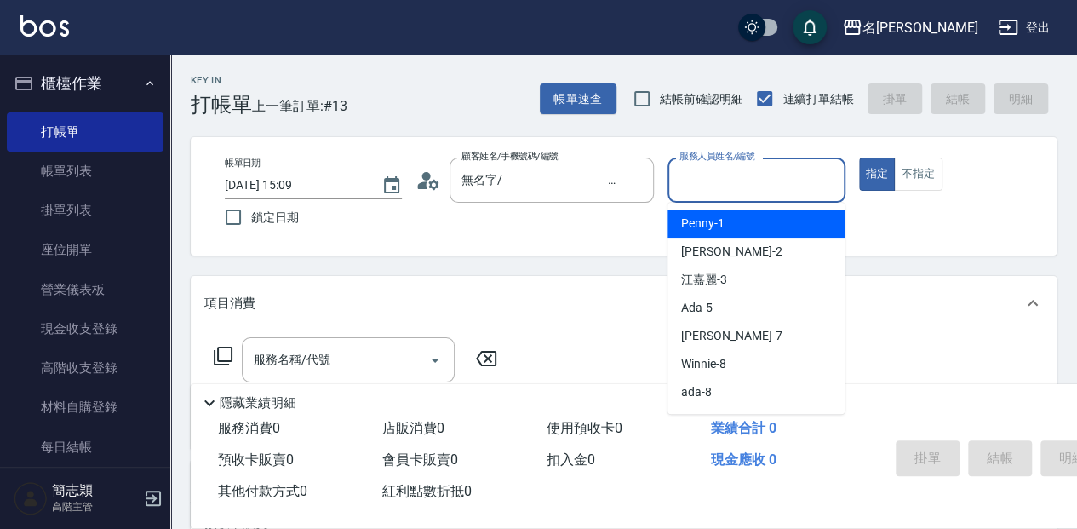
click at [723, 181] on input "服務人員姓名/編號" at bounding box center [756, 180] width 162 height 30
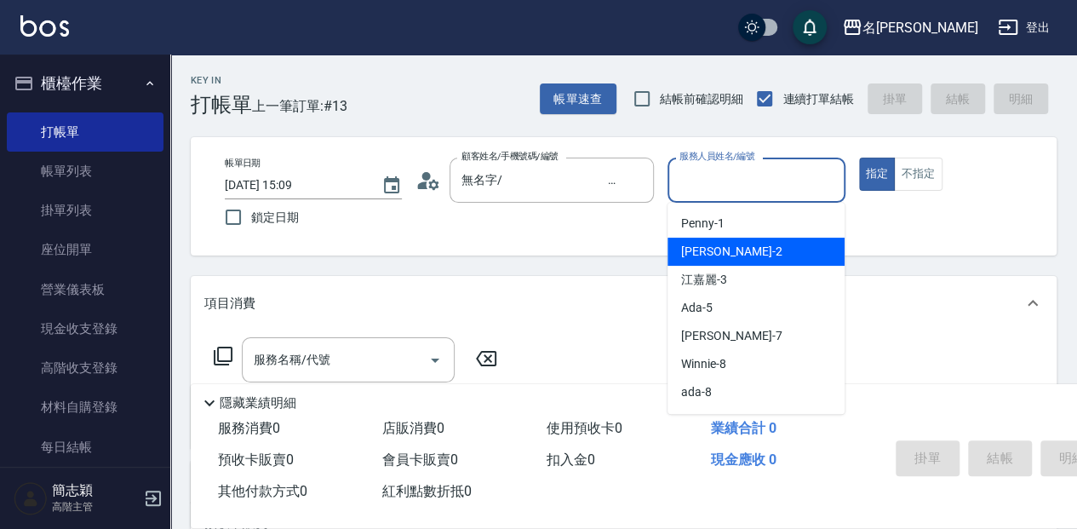
click at [722, 250] on div "[PERSON_NAME] -2" at bounding box center [756, 252] width 177 height 28
type input "[PERSON_NAME]-2"
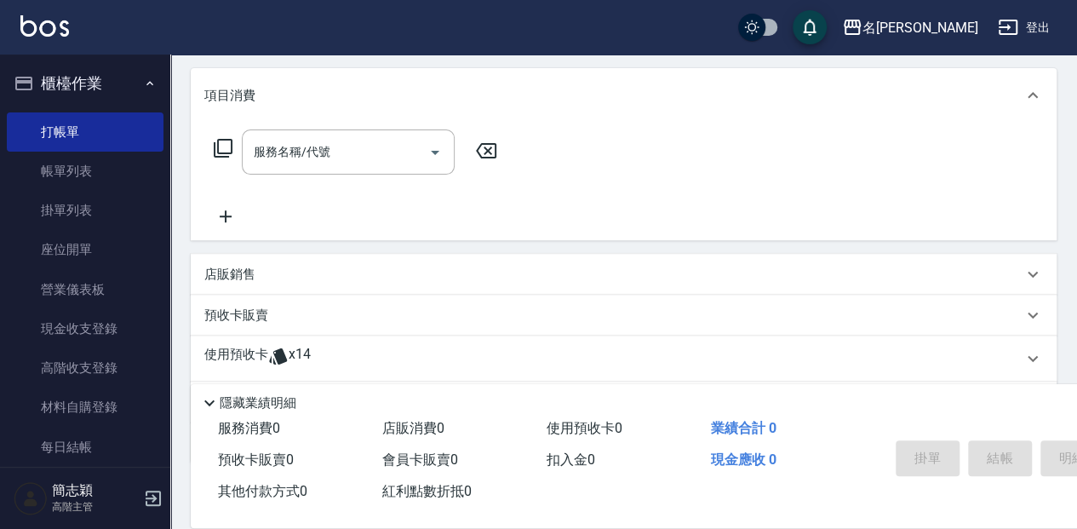
scroll to position [226, 0]
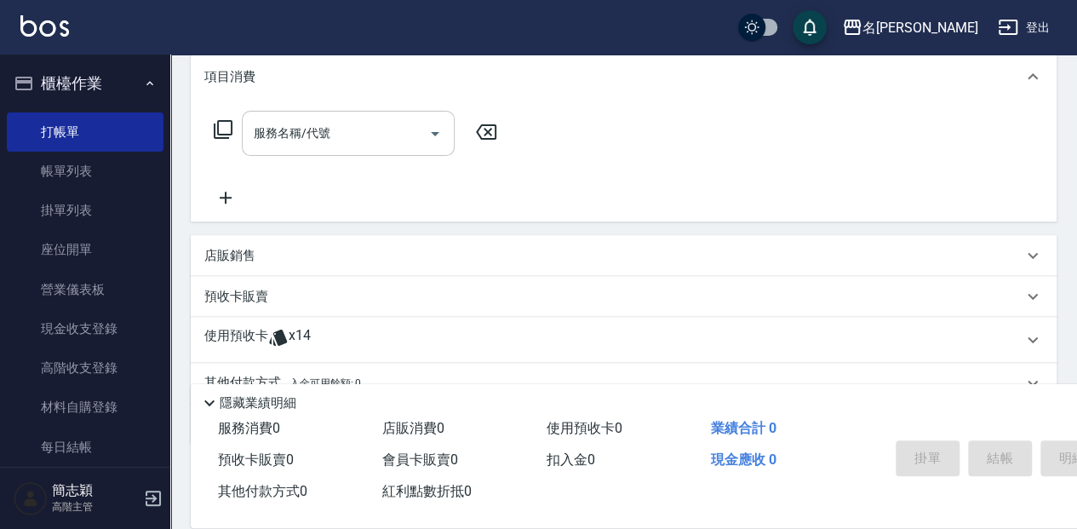
click at [356, 132] on input "服務名稱/代號" at bounding box center [335, 133] width 172 height 30
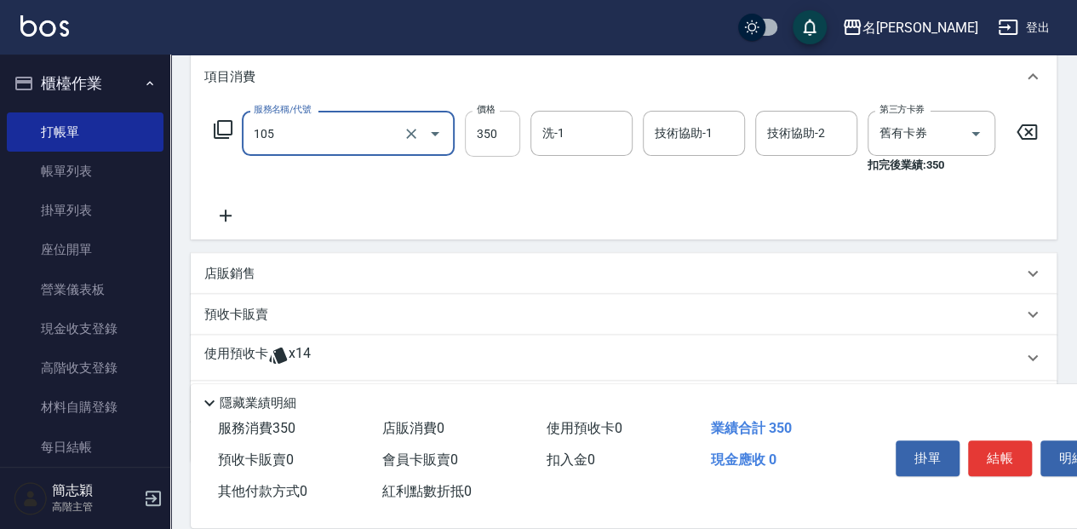
type input "新草本單次(105)"
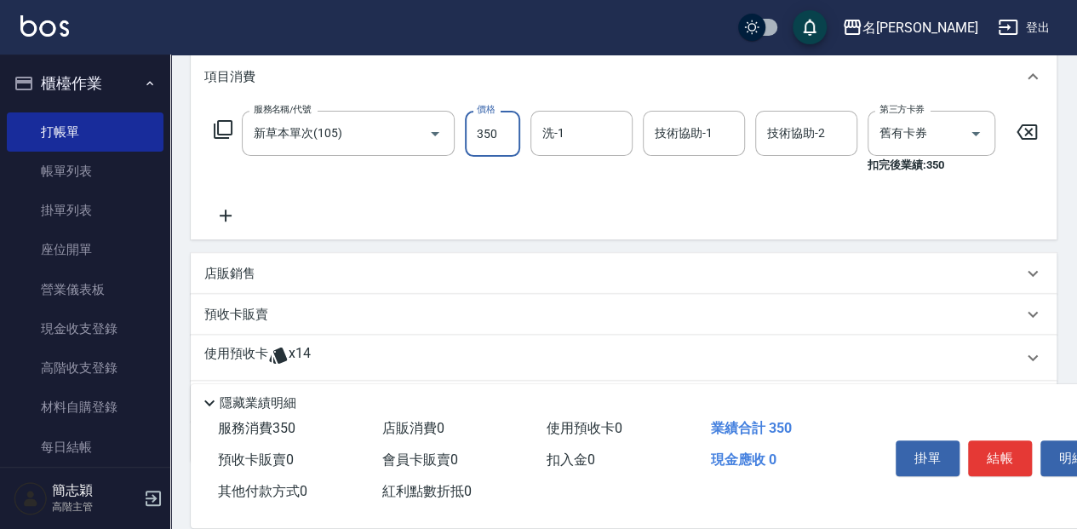
click at [501, 130] on input "350" at bounding box center [492, 134] width 55 height 46
type input "525"
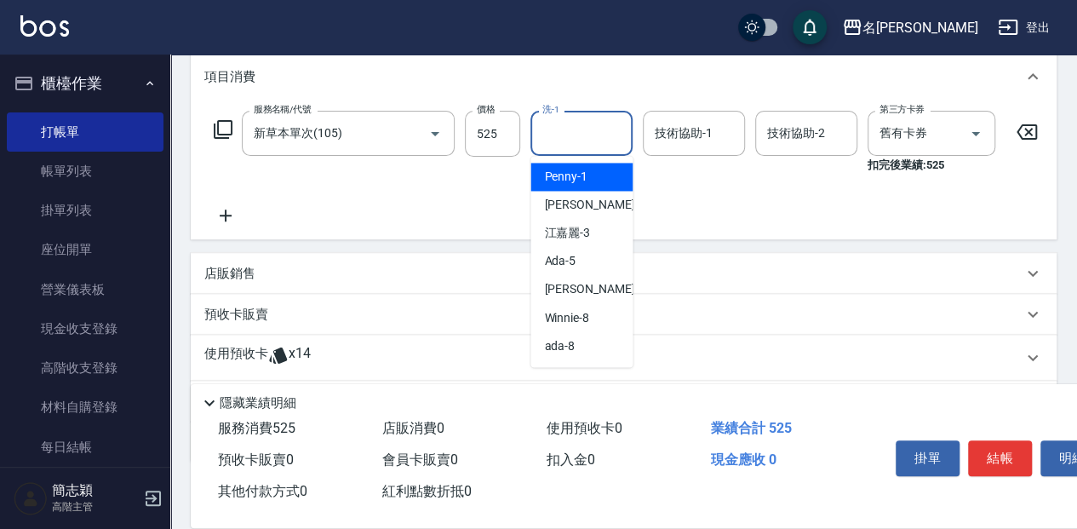
click at [570, 135] on input "洗-1" at bounding box center [581, 133] width 87 height 30
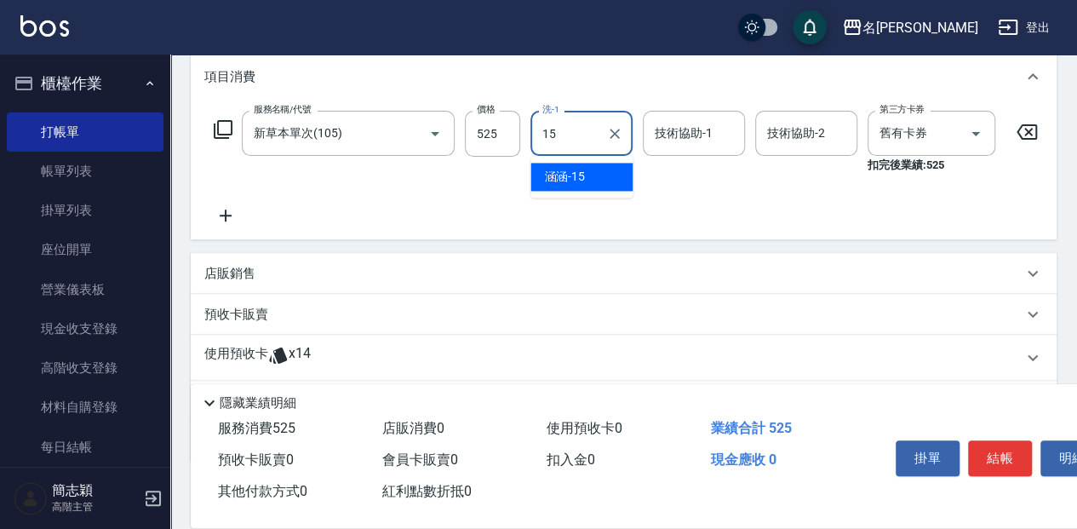
click at [581, 174] on span "涵涵 -15" at bounding box center [564, 177] width 41 height 18
type input "涵涵-15"
click at [685, 129] on div "技術協助-1 技術協助-1" at bounding box center [694, 133] width 102 height 45
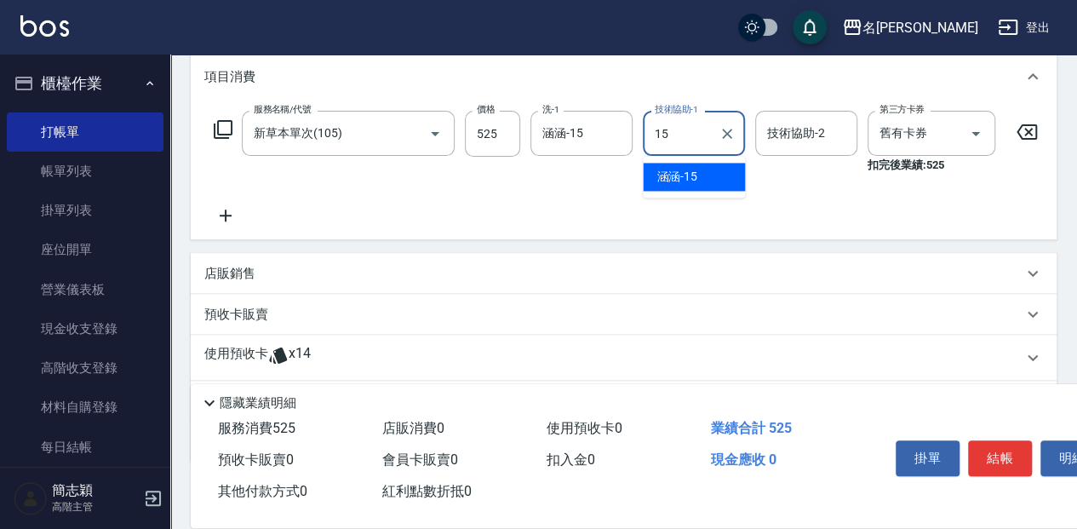
click at [702, 175] on div "涵涵 -15" at bounding box center [694, 177] width 102 height 28
type input "涵涵-15"
click at [780, 133] on div "技術協助-2 技術協助-2" at bounding box center [806, 133] width 102 height 45
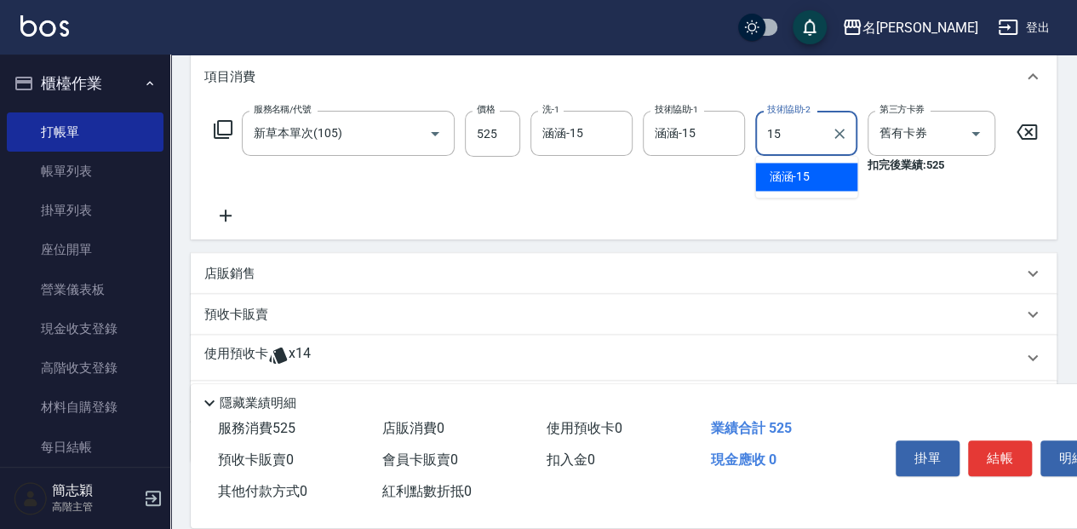
click at [800, 170] on span "涵涵 -15" at bounding box center [789, 177] width 41 height 18
type input "涵涵-15"
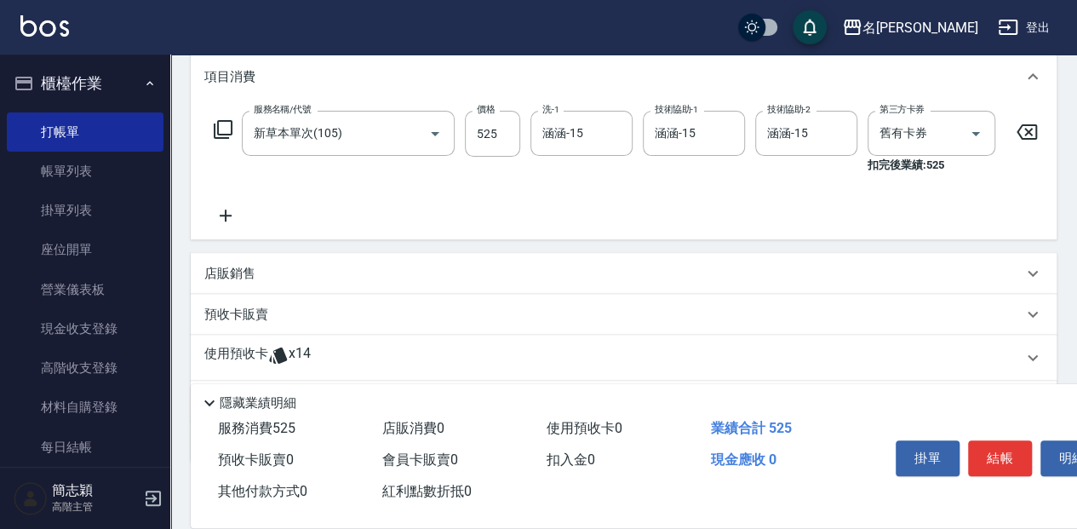
click at [226, 215] on icon at bounding box center [226, 215] width 12 height 12
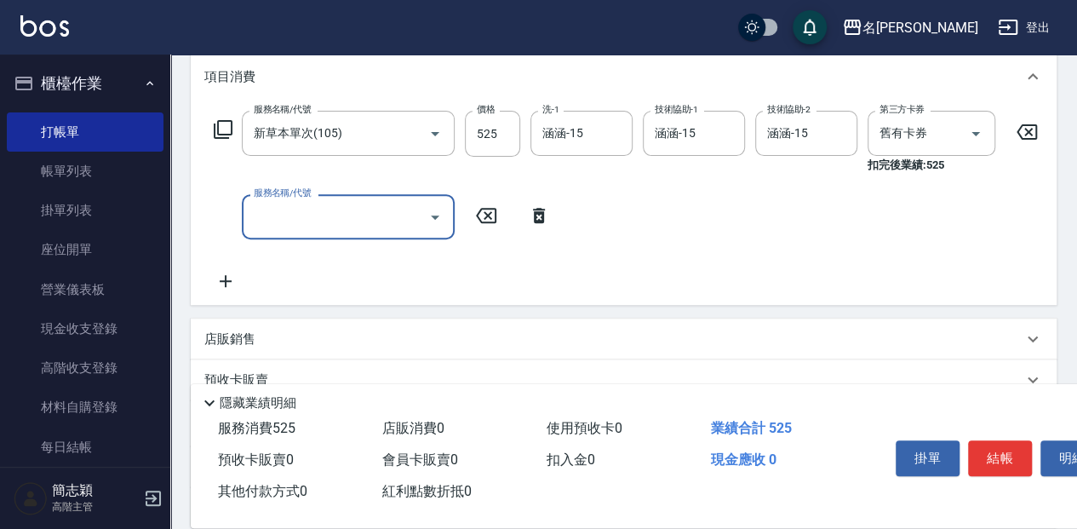
click at [314, 206] on input "服務名稱/代號" at bounding box center [335, 217] width 172 height 30
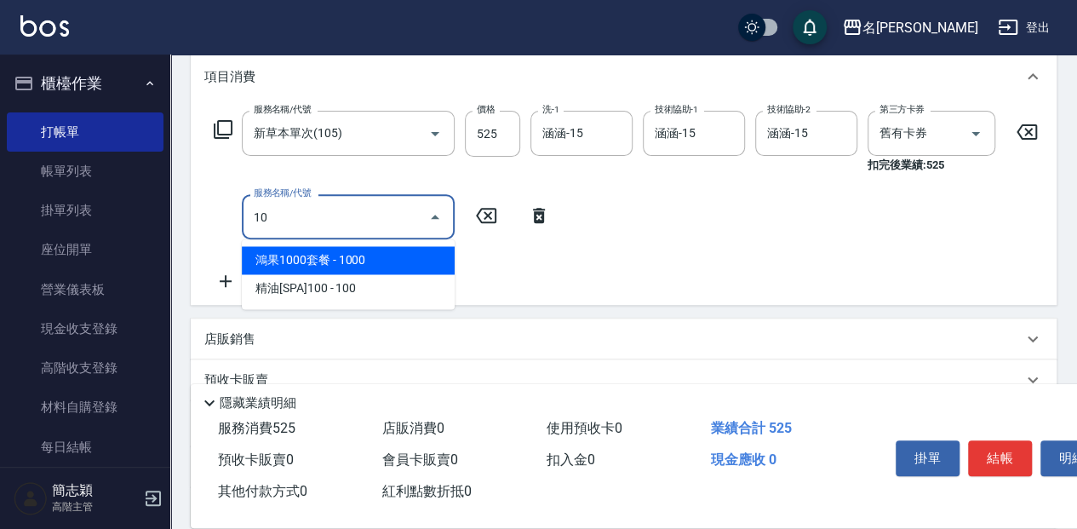
type input "鴻果1000套餐(623)"
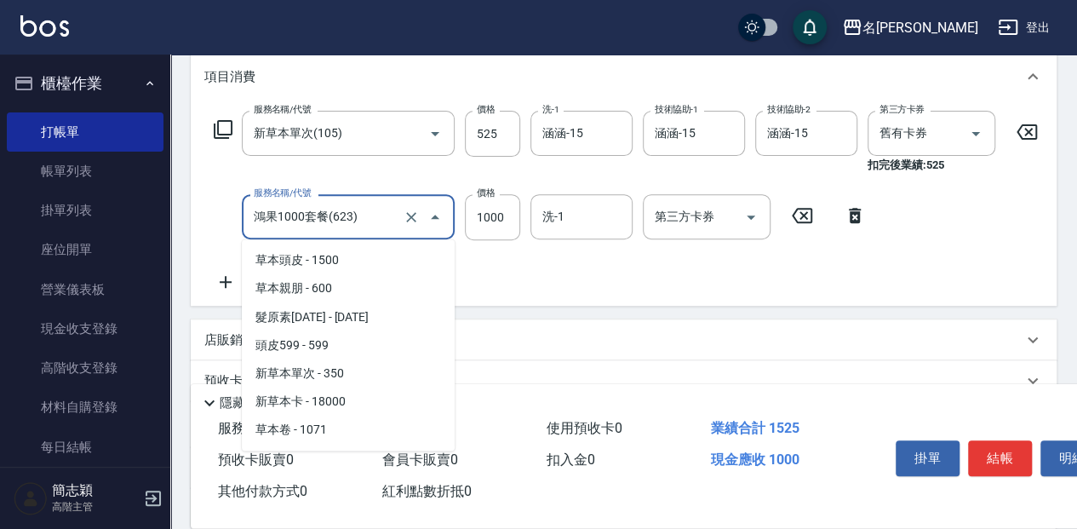
click at [397, 212] on input "鴻果1000套餐(623)" at bounding box center [324, 217] width 150 height 30
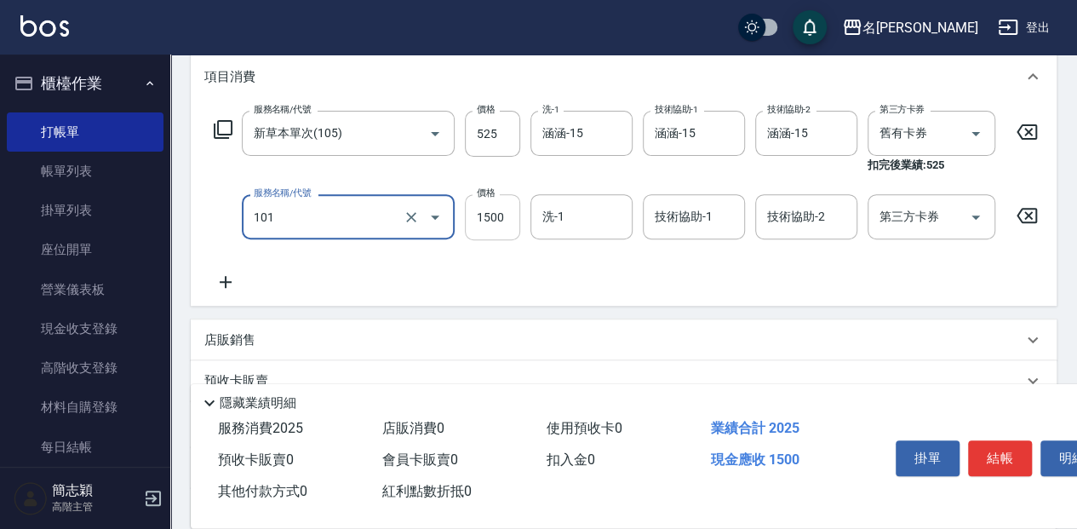
type input "草本頭皮(101)"
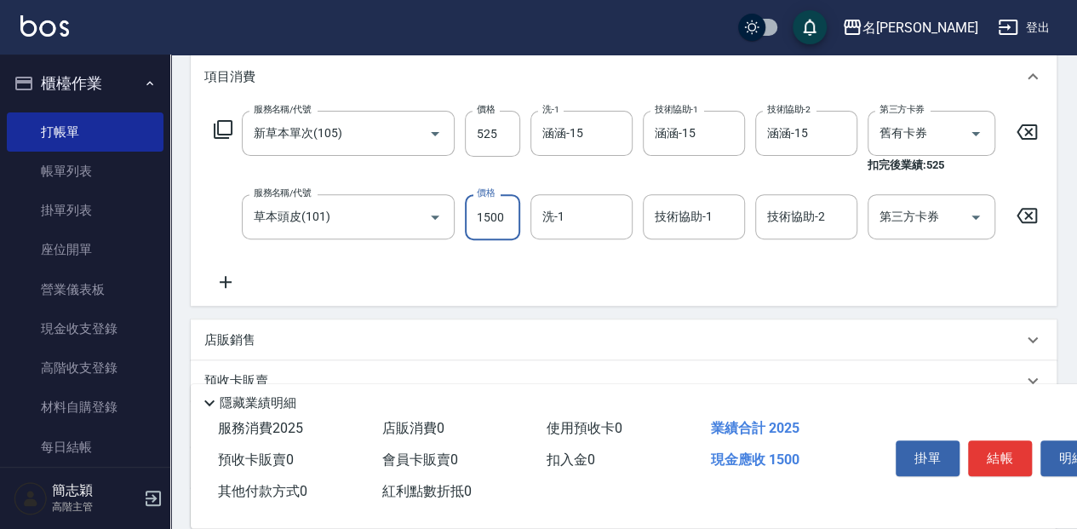
click at [484, 215] on input "1500" at bounding box center [492, 217] width 55 height 46
click at [490, 215] on input "55" at bounding box center [492, 217] width 55 height 46
click at [501, 220] on input "55" at bounding box center [492, 217] width 55 height 46
click at [490, 216] on input "5500" at bounding box center [492, 217] width 55 height 46
type input "500"
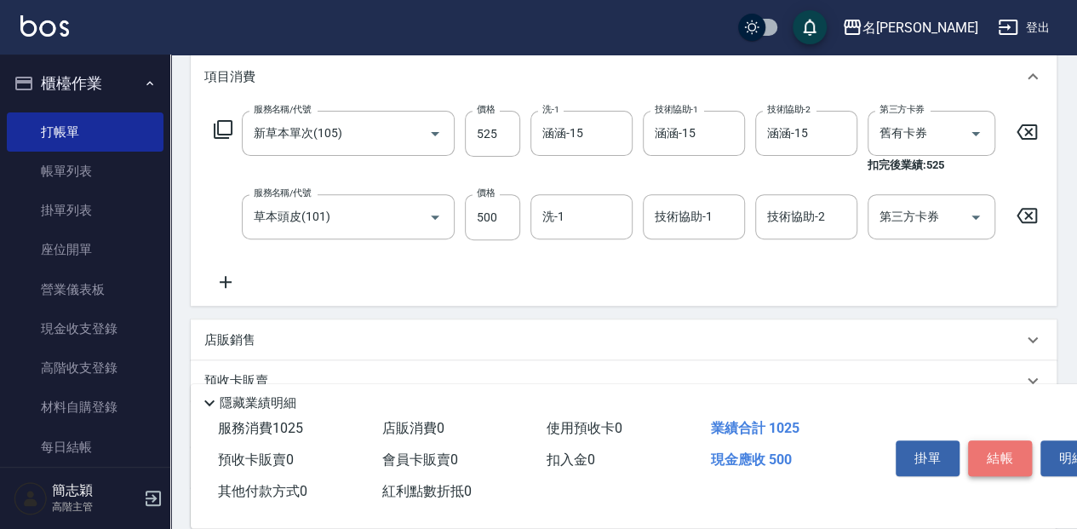
click at [992, 451] on button "結帳" at bounding box center [1000, 458] width 64 height 36
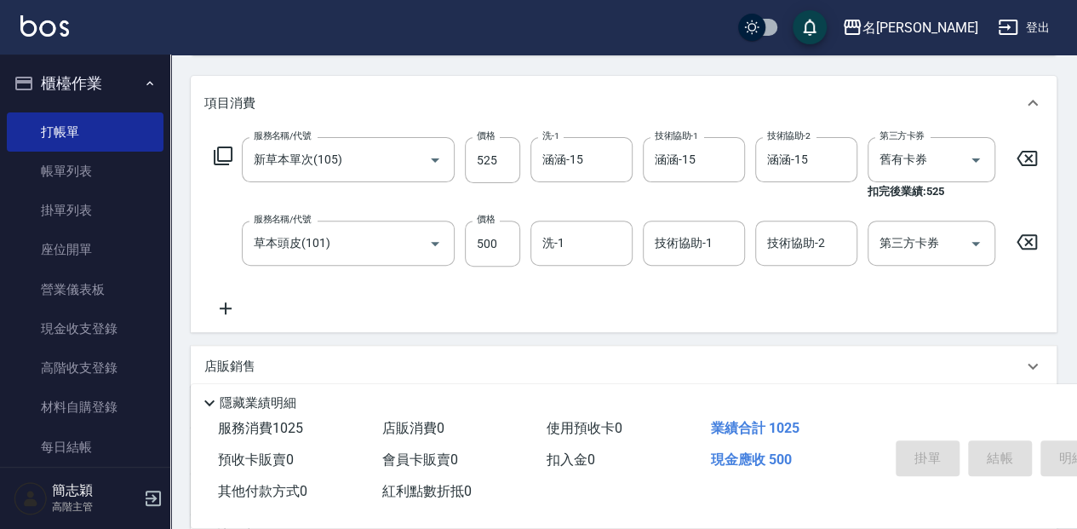
scroll to position [161, 0]
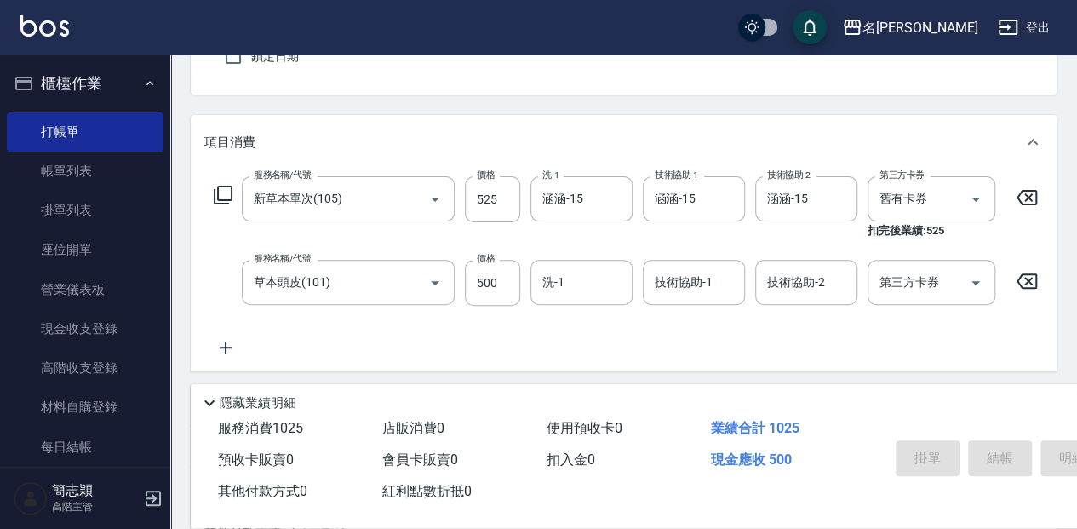
type input "[DATE] 15:39"
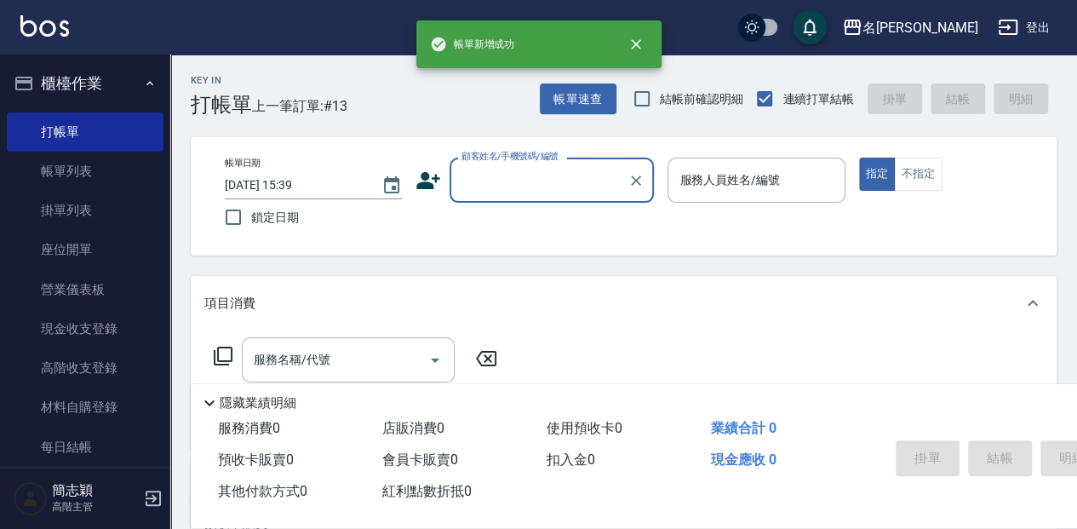
scroll to position [0, 0]
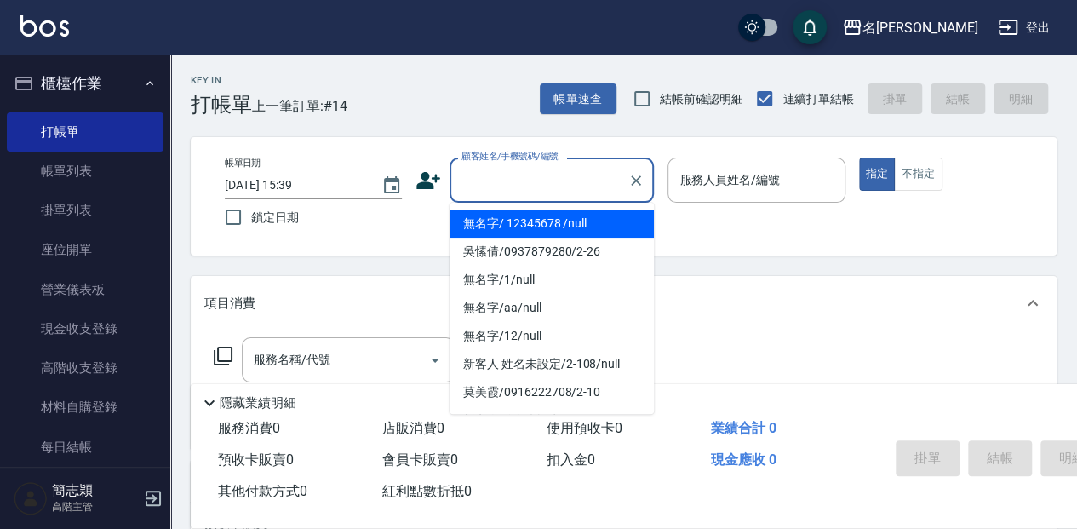
click at [487, 190] on input "顧客姓名/手機號碼/編號" at bounding box center [538, 180] width 163 height 30
click at [510, 228] on li "無名字/ 12345678 /null" at bounding box center [552, 223] width 204 height 28
type input "無名字/ 12345678 /null"
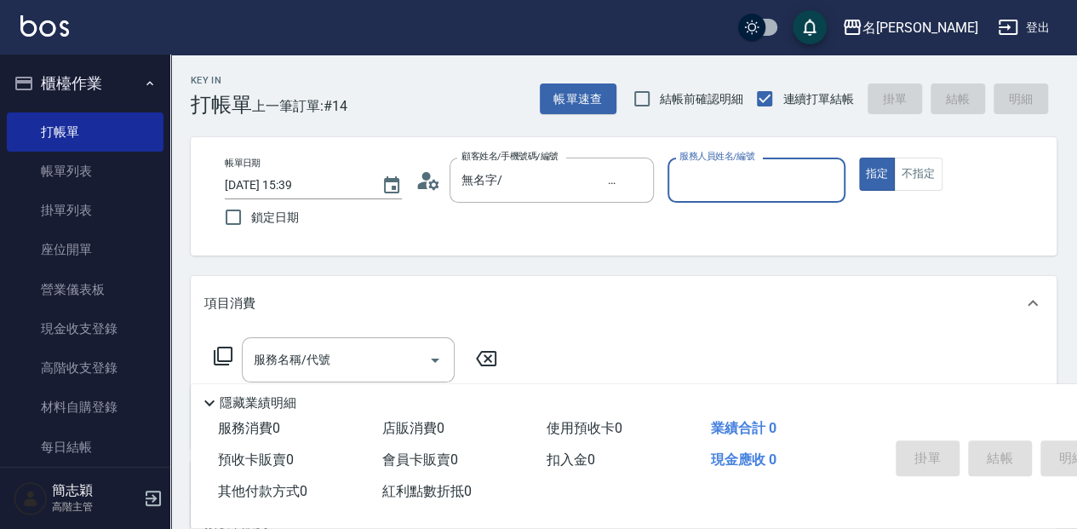
click at [713, 185] on input "服務人員姓名/編號" at bounding box center [756, 180] width 162 height 30
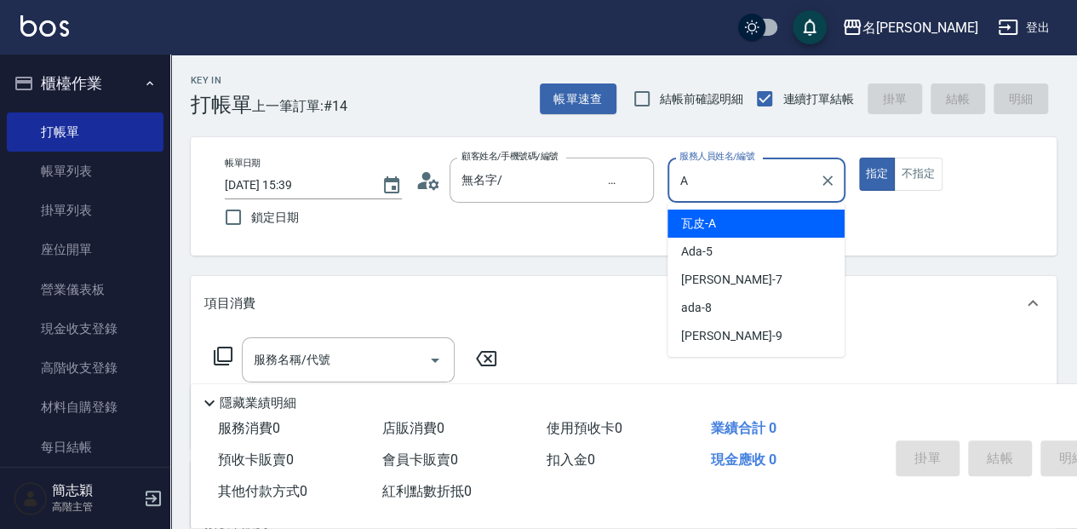
type input "瓦皮-A"
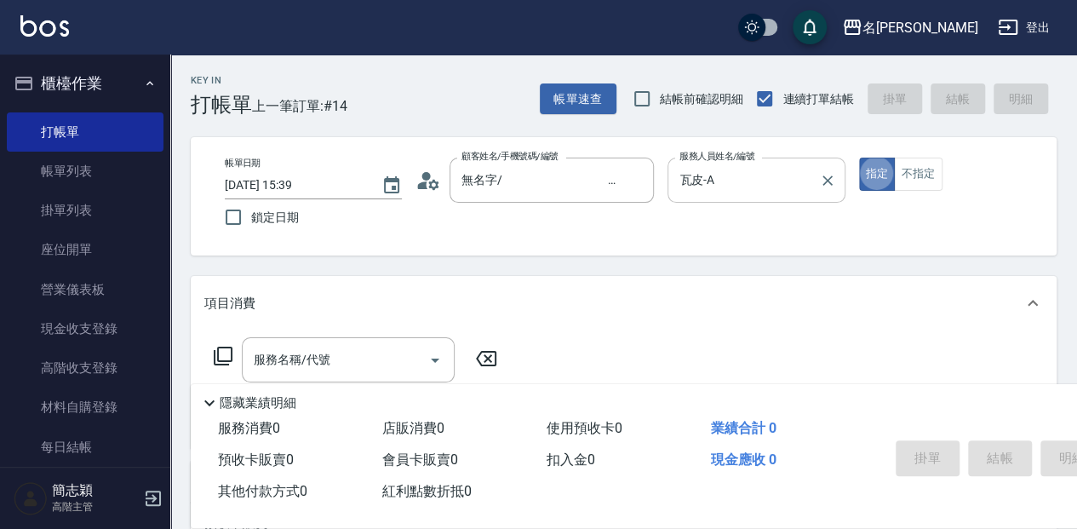
type button "true"
drag, startPoint x: 223, startPoint y: 400, endPoint x: 241, endPoint y: 390, distance: 20.6
click at [224, 401] on p "隱藏業績明細" at bounding box center [258, 403] width 77 height 18
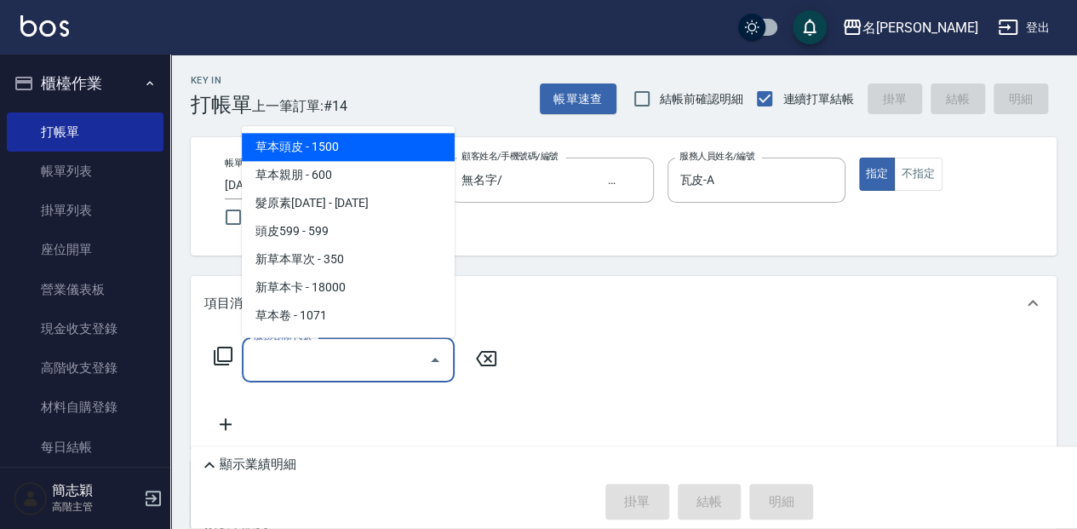
click at [270, 358] on input "服務名稱/代號" at bounding box center [335, 360] width 172 height 30
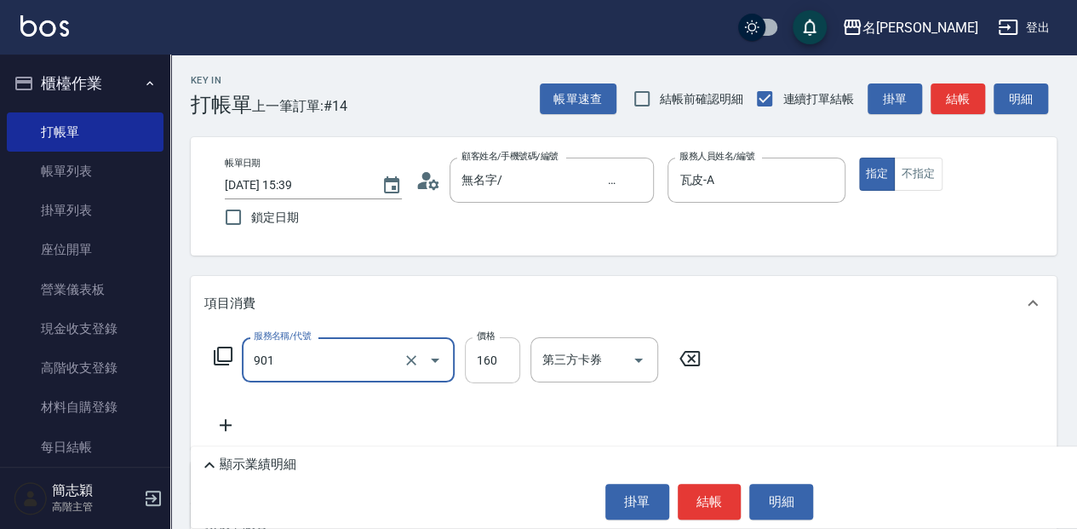
type input "修手(901)"
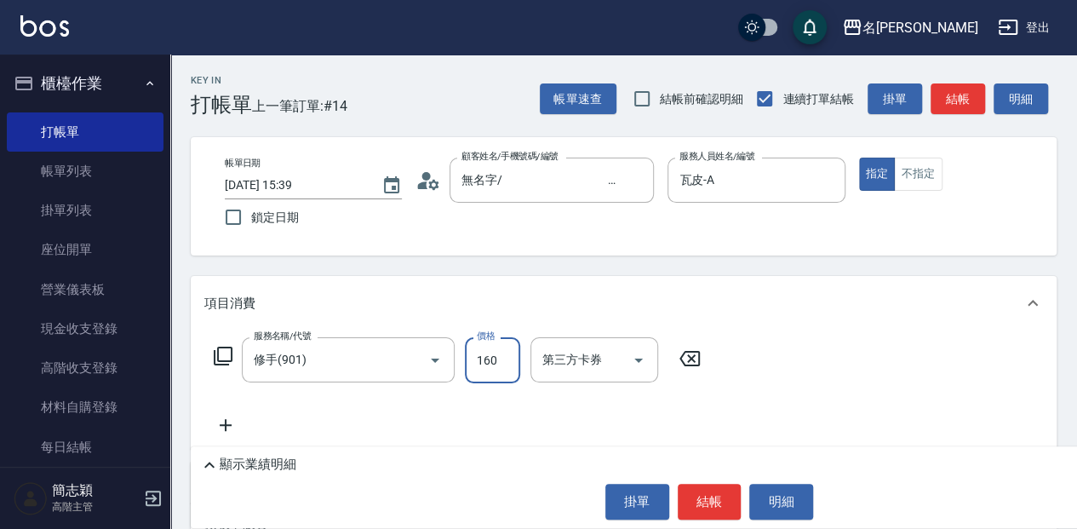
click at [492, 360] on input "160" at bounding box center [492, 360] width 55 height 46
type input "1000"
click at [714, 501] on button "結帳" at bounding box center [710, 502] width 64 height 36
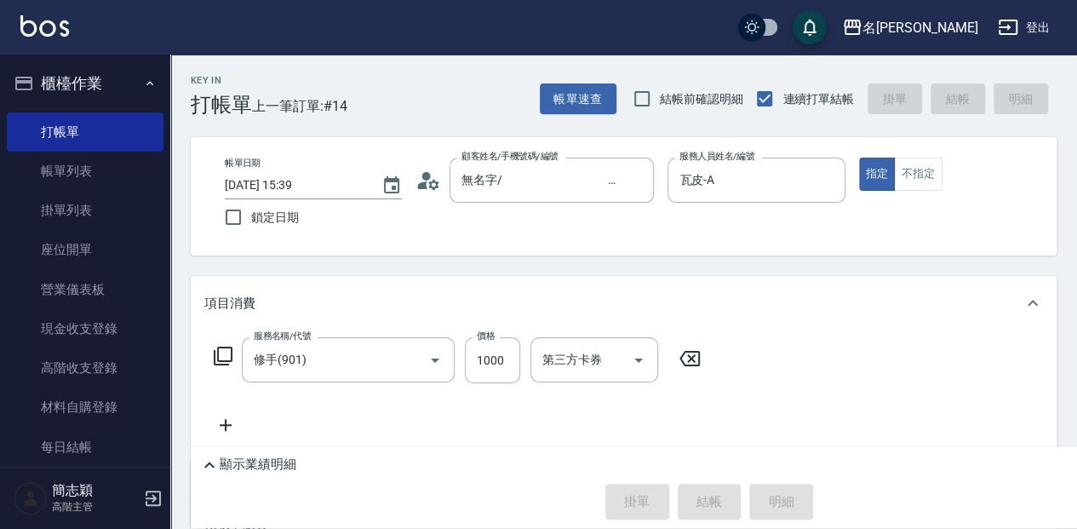
type input "[DATE] 15:43"
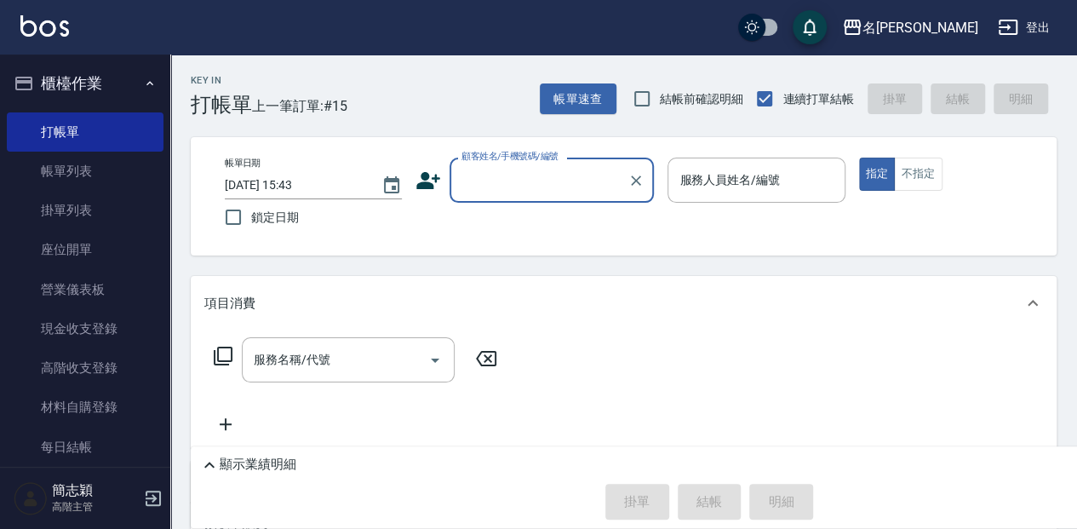
click at [514, 185] on input "顧客姓名/手機號碼/編號" at bounding box center [538, 180] width 163 height 30
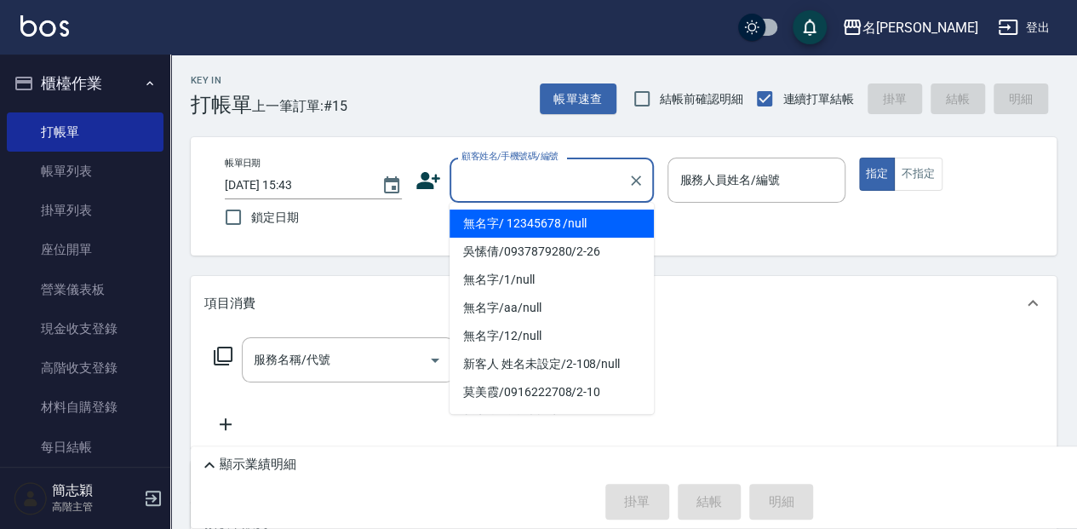
click at [511, 225] on li "無名字/ 12345678 /null" at bounding box center [552, 223] width 204 height 28
type input "無名字/ 12345678 /null"
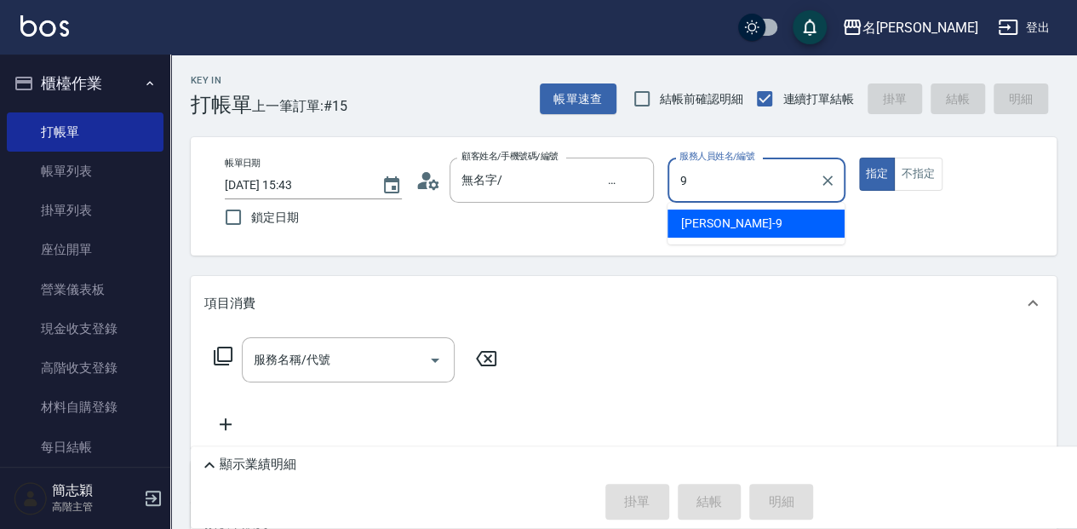
type input "[PERSON_NAME]-9"
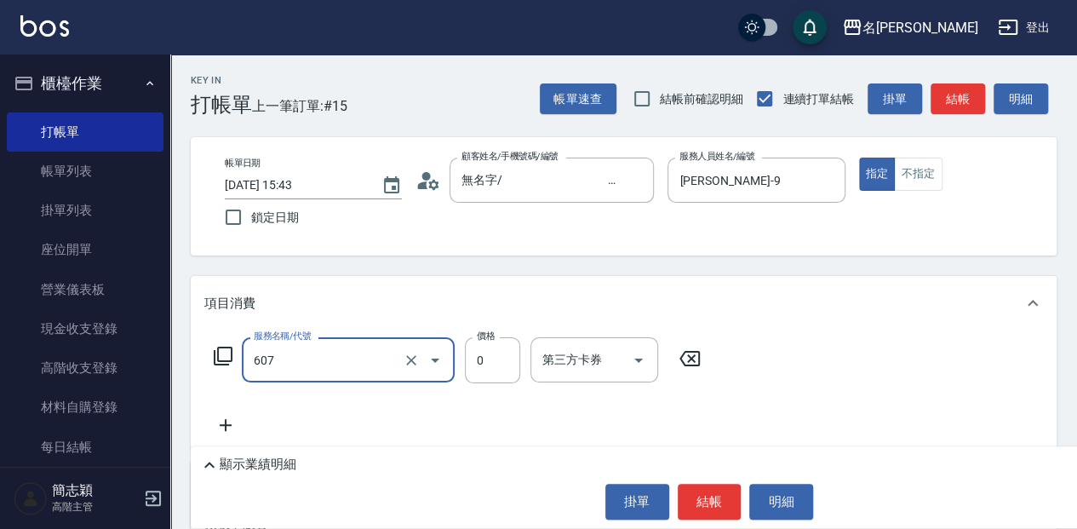
type input "魚子單次0(607)"
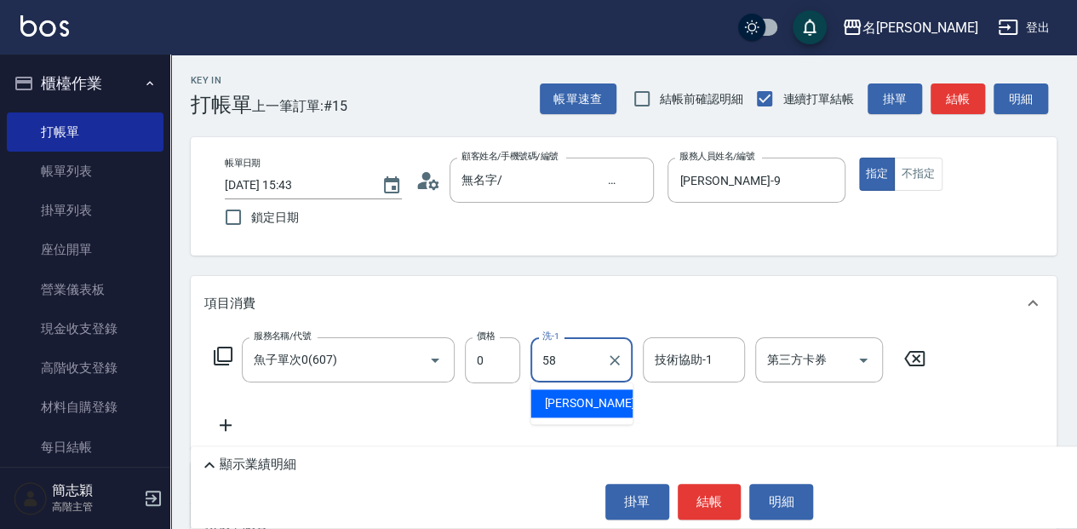
type input "[PERSON_NAME]-58"
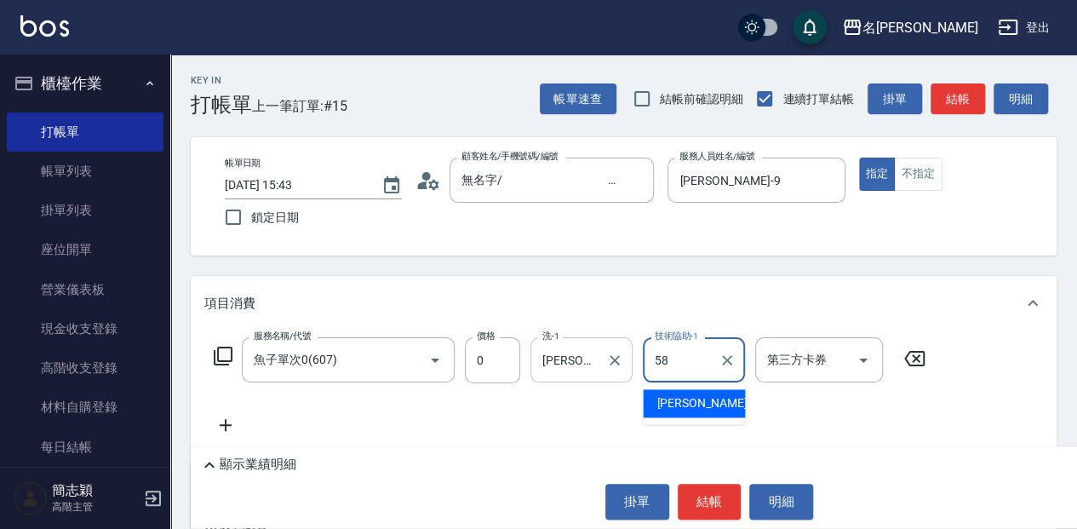
type input "[PERSON_NAME]-58"
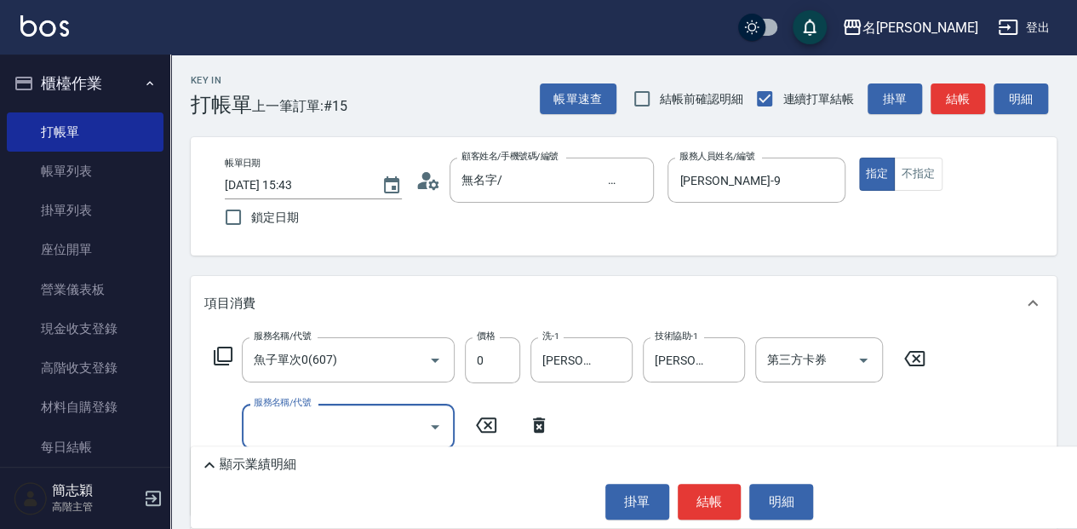
scroll to position [56, 0]
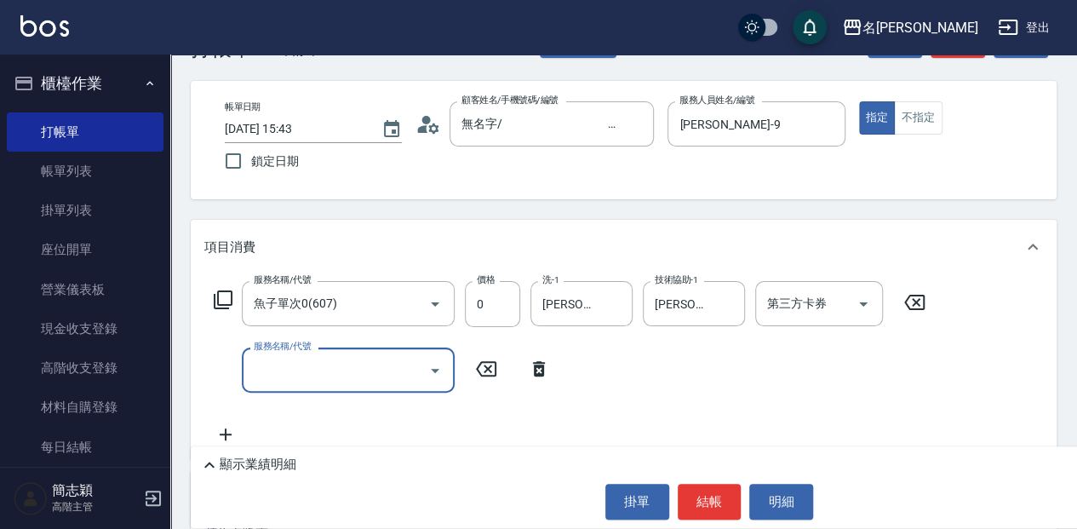
click at [300, 364] on input "服務名稱/代號" at bounding box center [335, 370] width 172 height 30
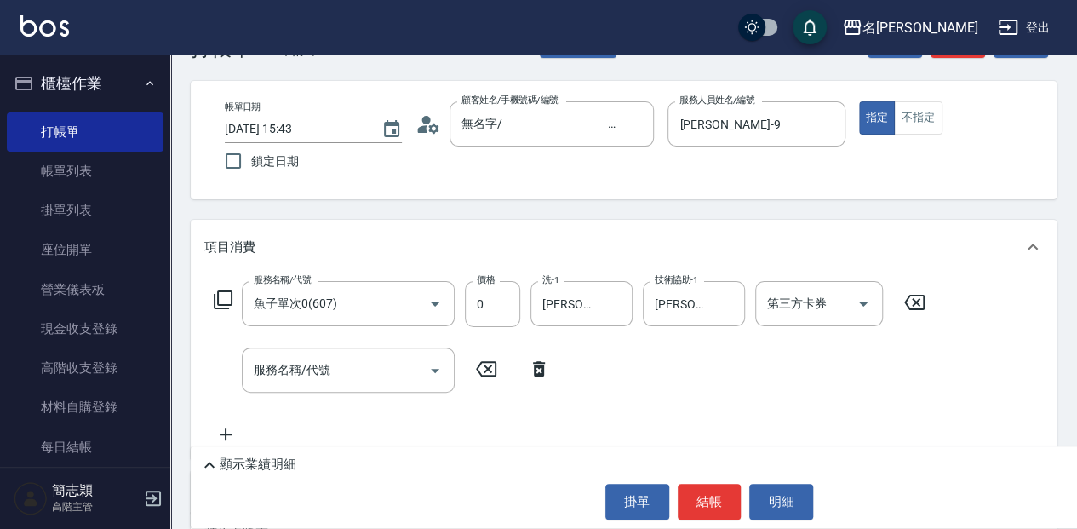
click at [221, 298] on icon at bounding box center [223, 299] width 20 height 20
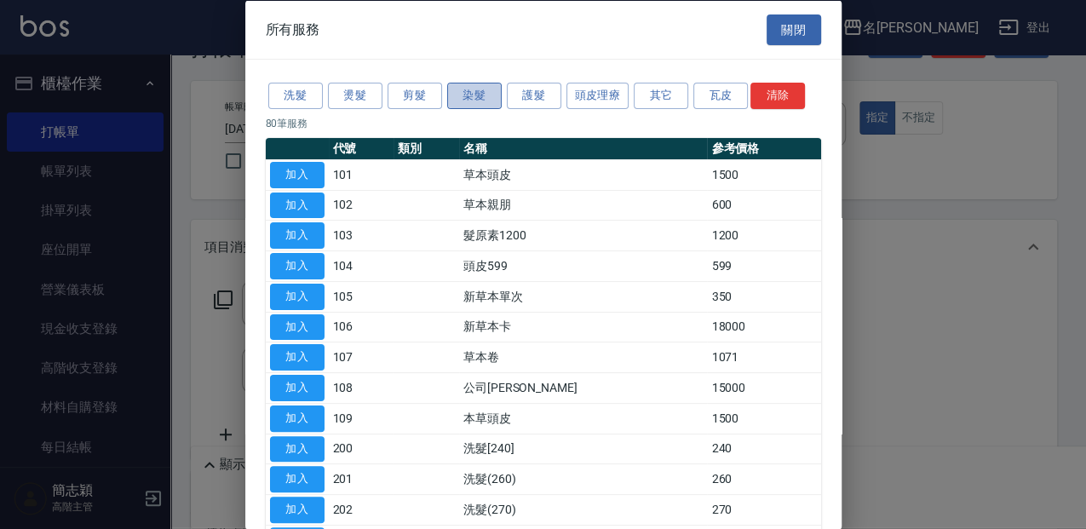
click at [474, 92] on button "染髮" at bounding box center [474, 96] width 54 height 26
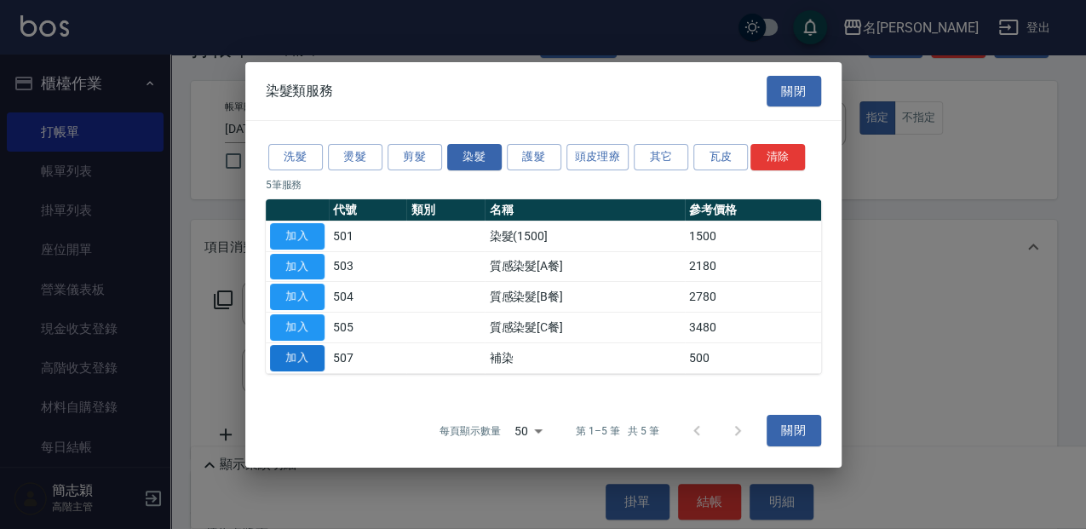
click at [309, 347] on button "加入" at bounding box center [297, 358] width 54 height 26
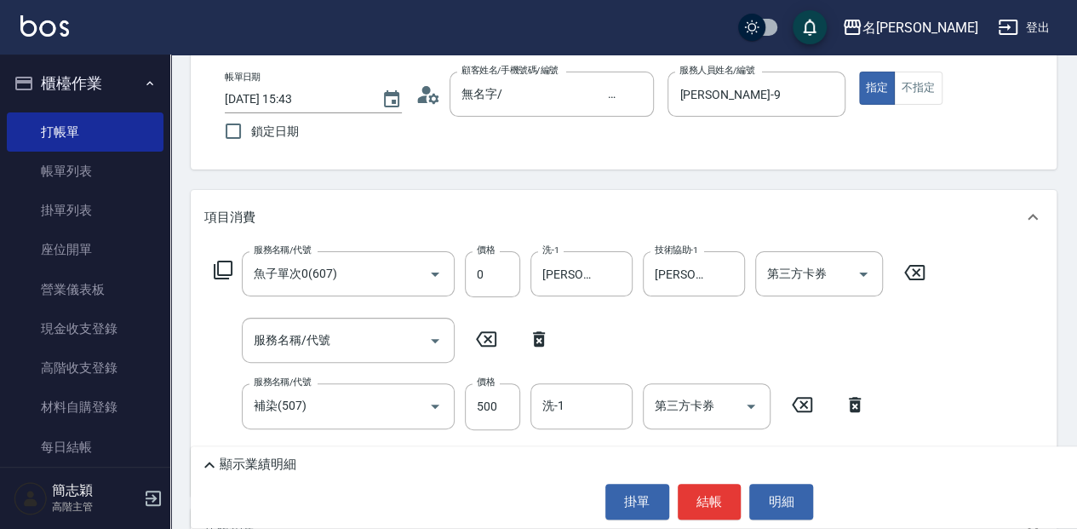
scroll to position [113, 0]
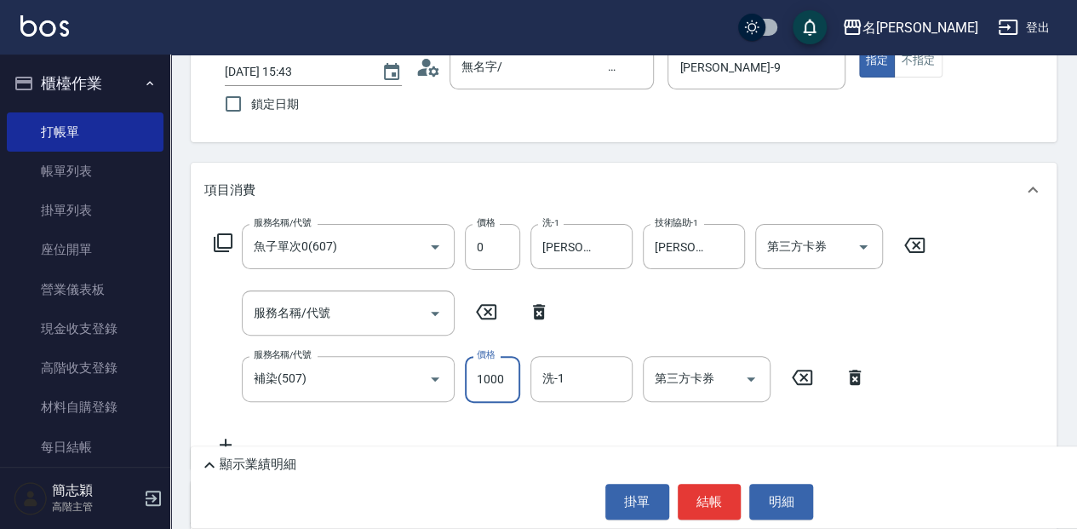
type input "1000"
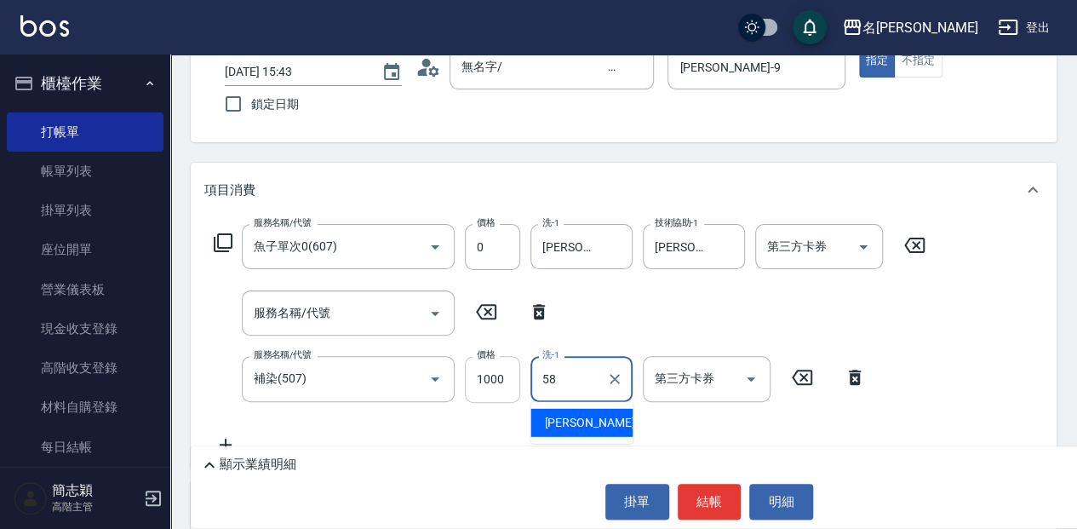
type input "[PERSON_NAME]-58"
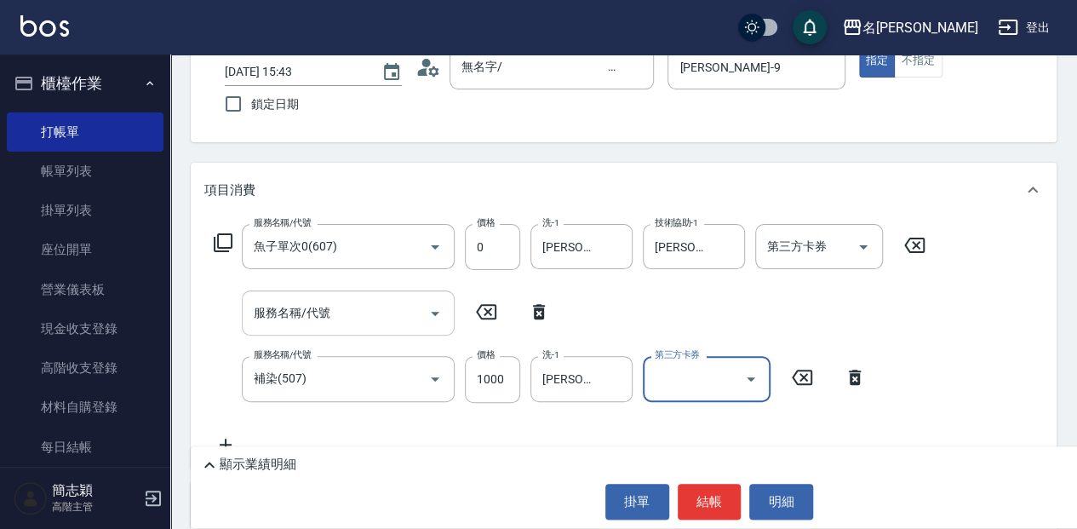
click at [308, 310] on input "服務名稱/代號" at bounding box center [335, 313] width 172 height 30
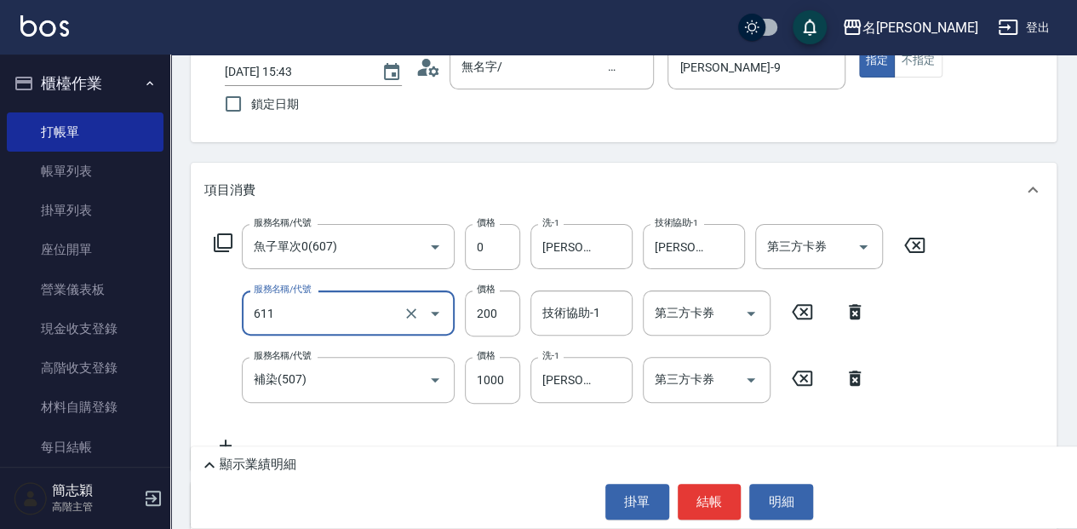
type input "染.頭皮隔離(611)"
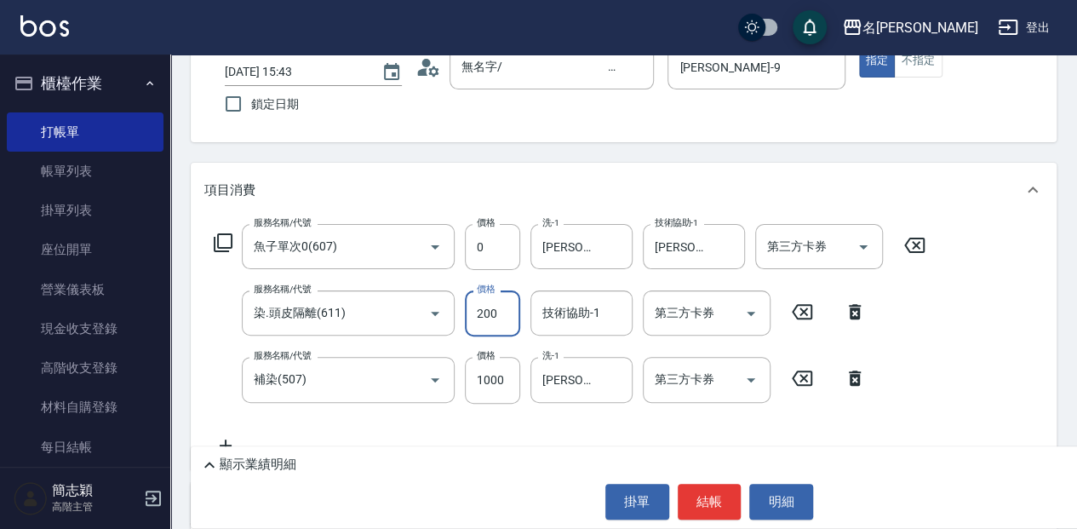
click at [503, 311] on input "200" at bounding box center [492, 313] width 55 height 46
type input "300"
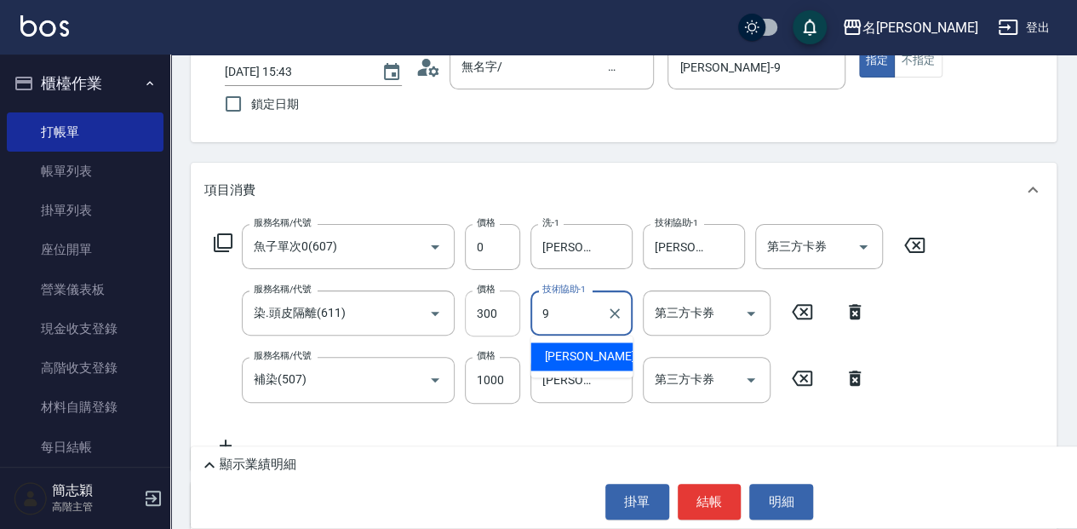
type input "[PERSON_NAME]-9"
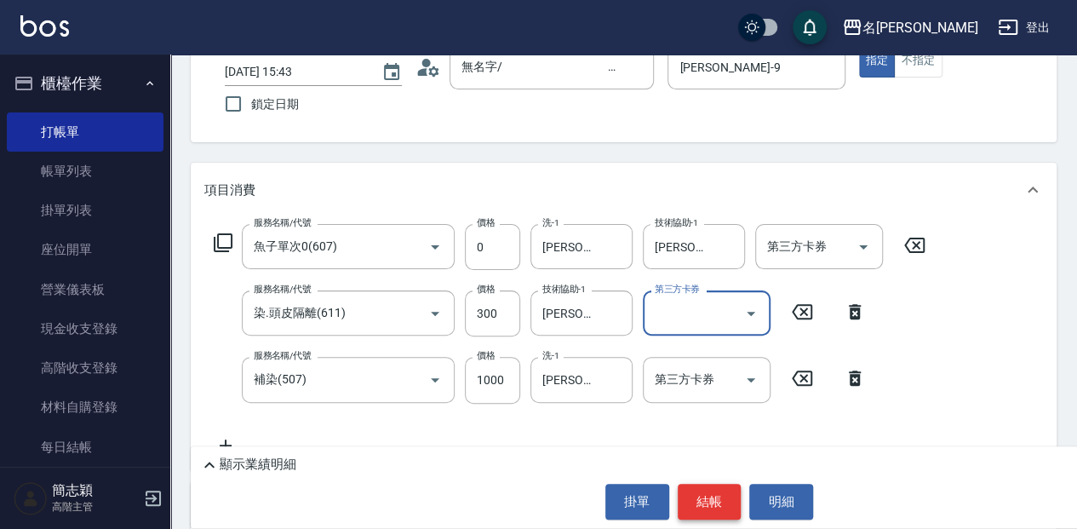
click at [725, 499] on button "結帳" at bounding box center [710, 502] width 64 height 36
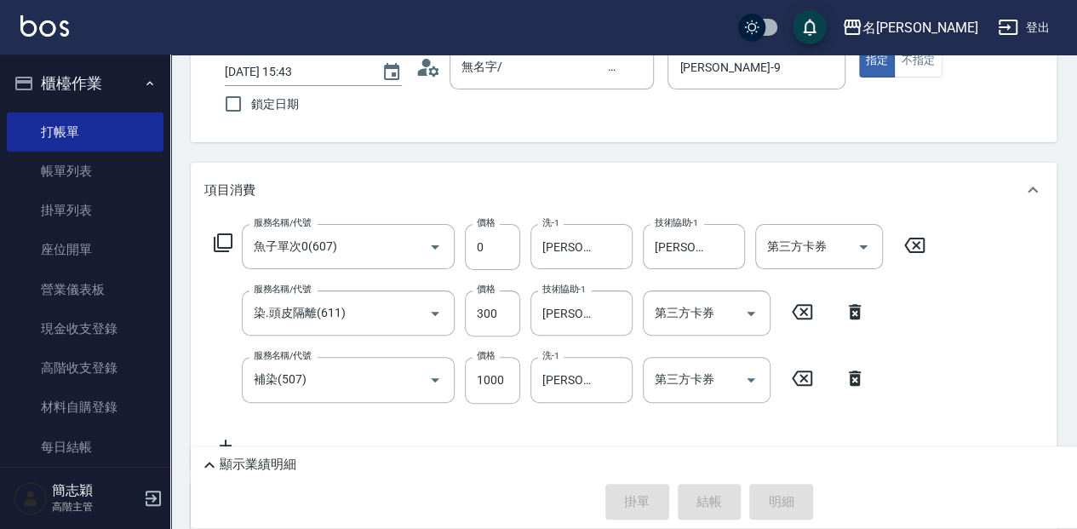
type input "[DATE] 15:46"
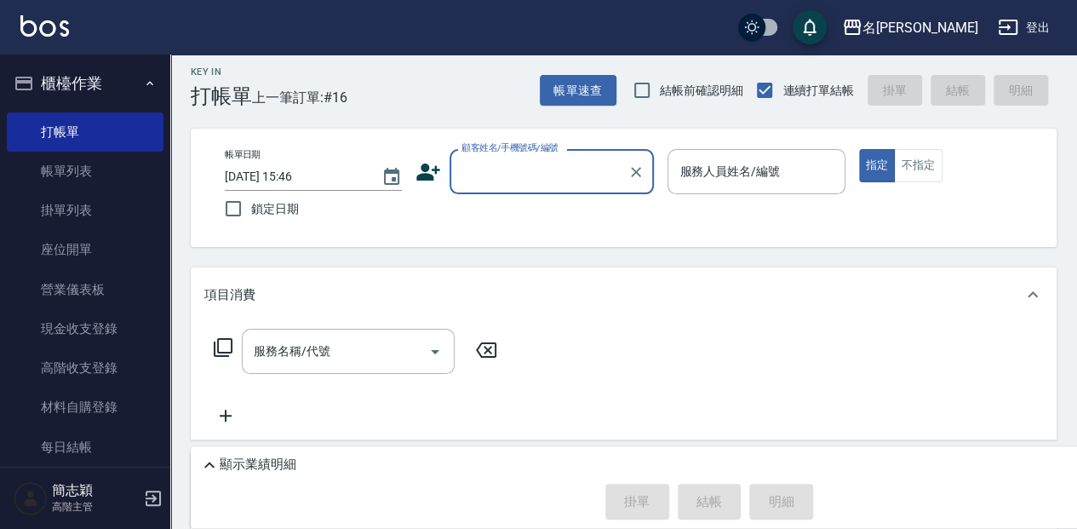
scroll to position [0, 0]
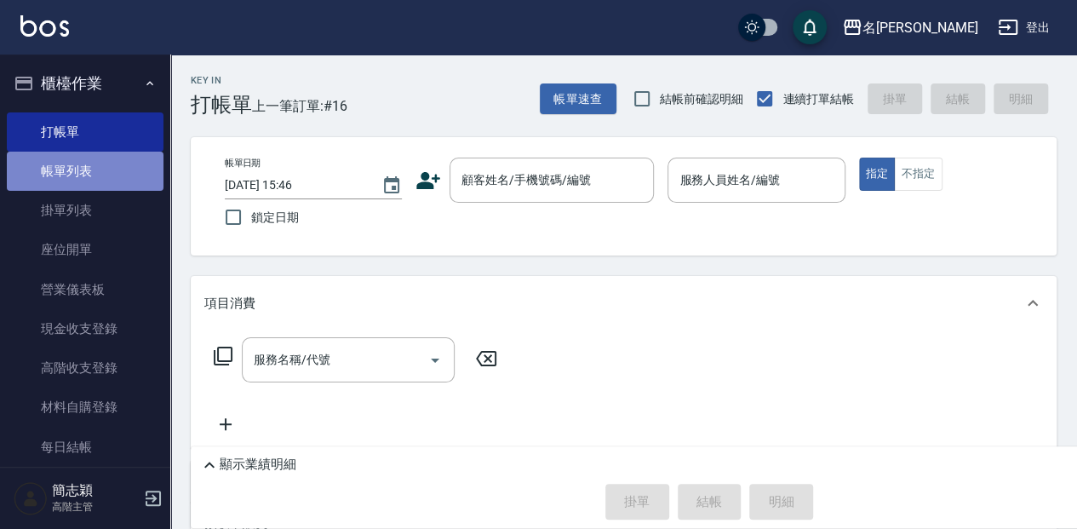
click at [110, 176] on link "帳單列表" at bounding box center [85, 171] width 157 height 39
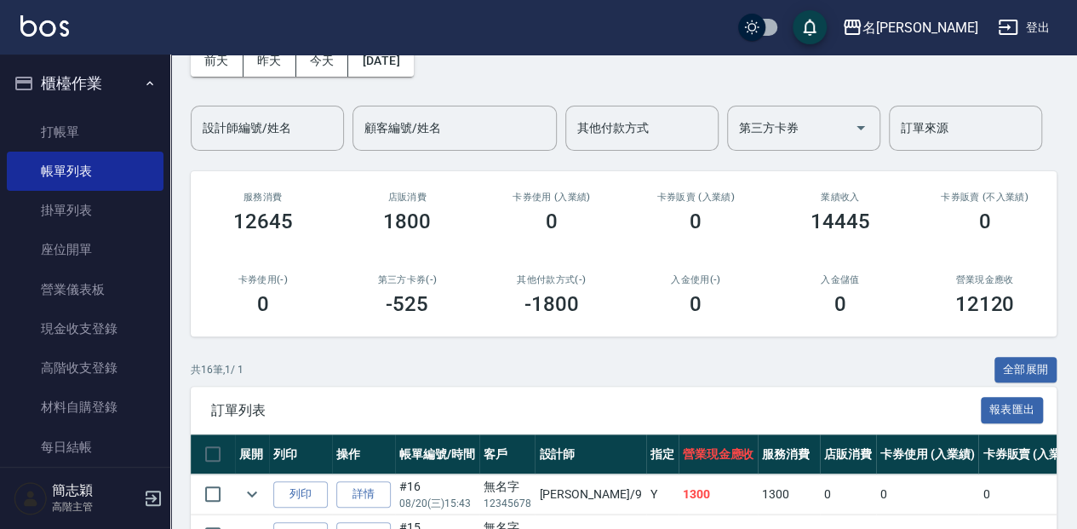
scroll to position [113, 0]
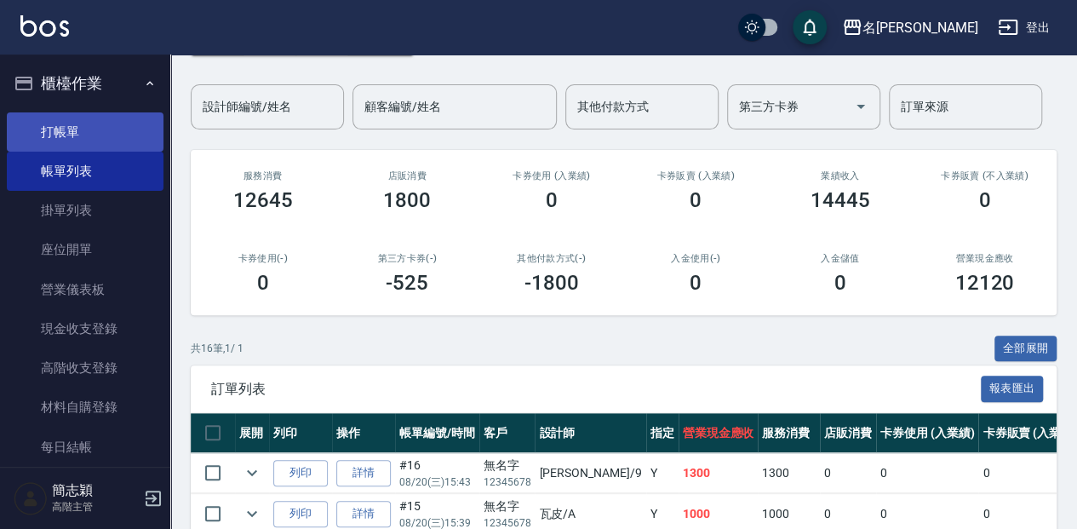
click at [83, 119] on link "打帳單" at bounding box center [85, 131] width 157 height 39
